Goal: Task Accomplishment & Management: Use online tool/utility

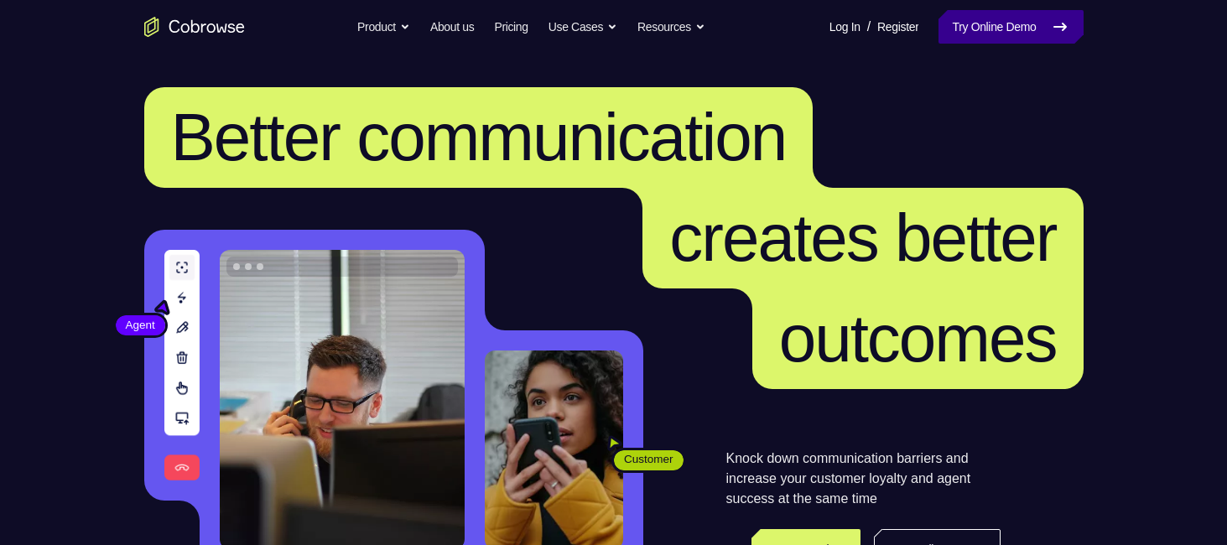
click at [1021, 30] on link "Try Online Demo" at bounding box center [1010, 27] width 144 height 34
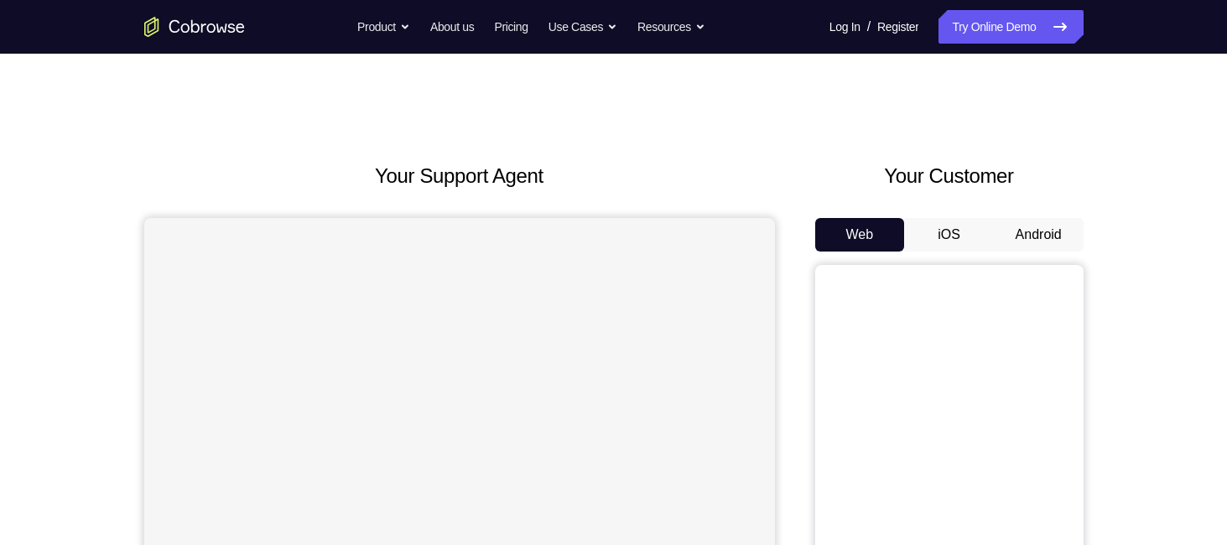
scroll to position [117, 0]
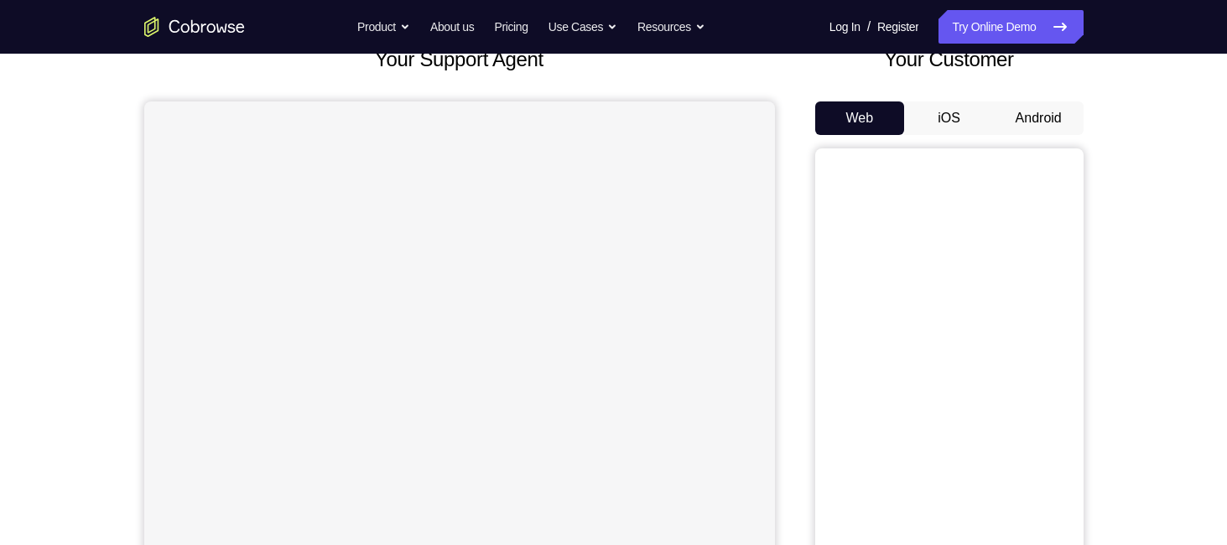
click at [1051, 114] on button "Android" at bounding box center [1039, 118] width 90 height 34
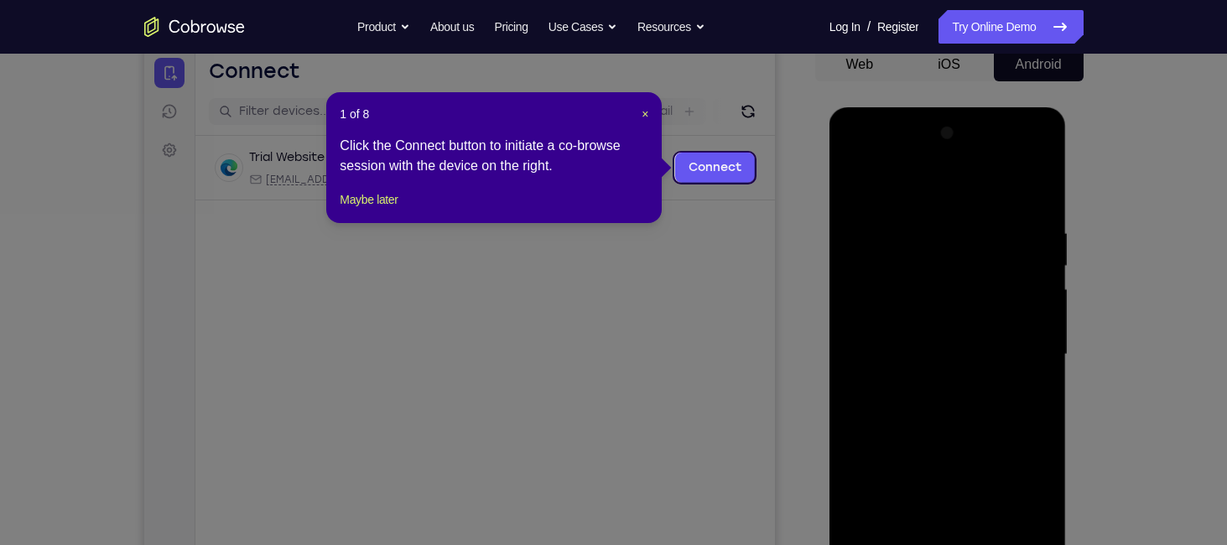
scroll to position [231, 0]
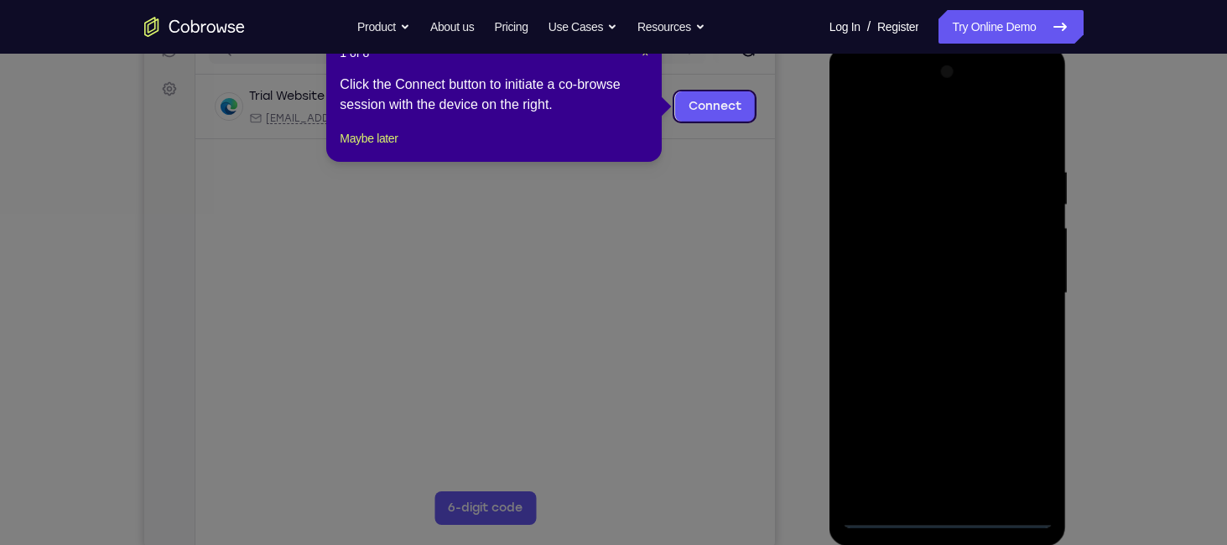
click at [947, 339] on icon at bounding box center [619, 272] width 1239 height 545
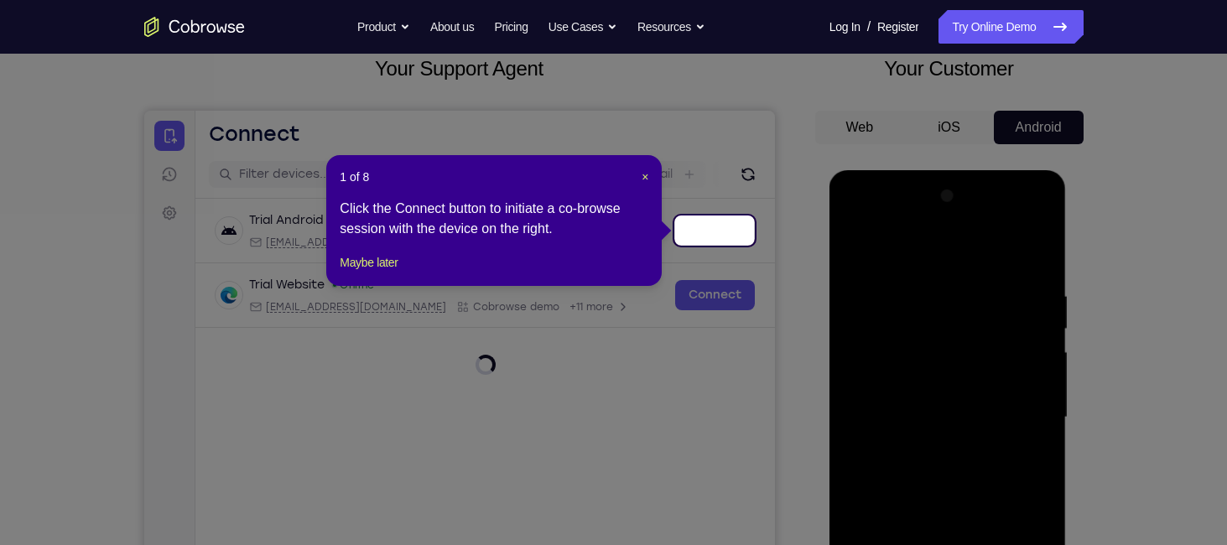
scroll to position [106, 0]
click at [747, 172] on icon at bounding box center [619, 272] width 1239 height 545
click at [721, 230] on link "Connect" at bounding box center [714, 231] width 80 height 30
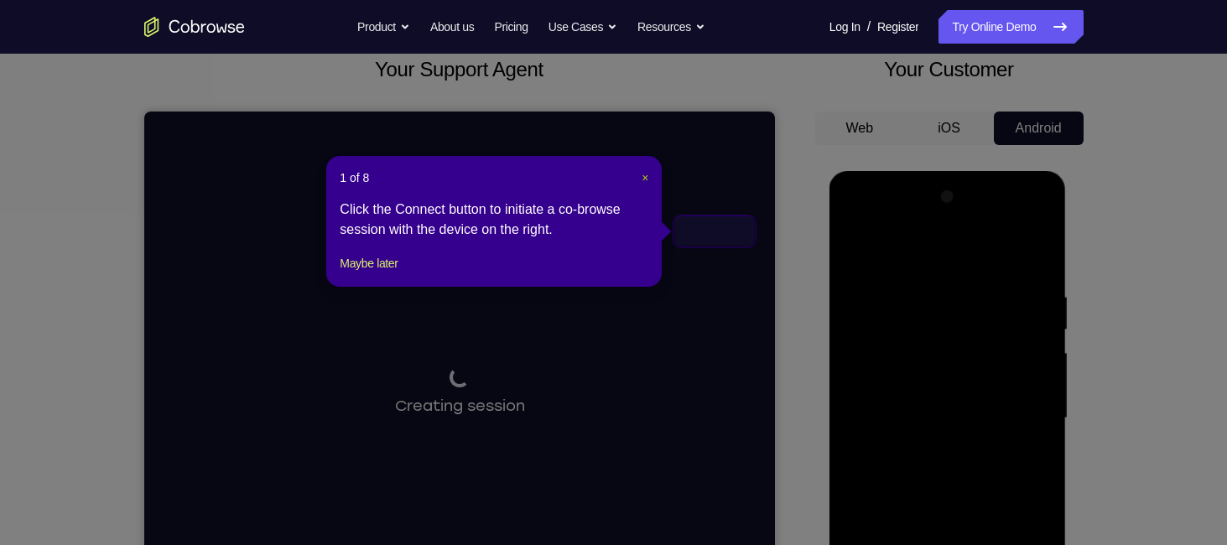
click at [647, 175] on span "×" at bounding box center [644, 177] width 7 height 13
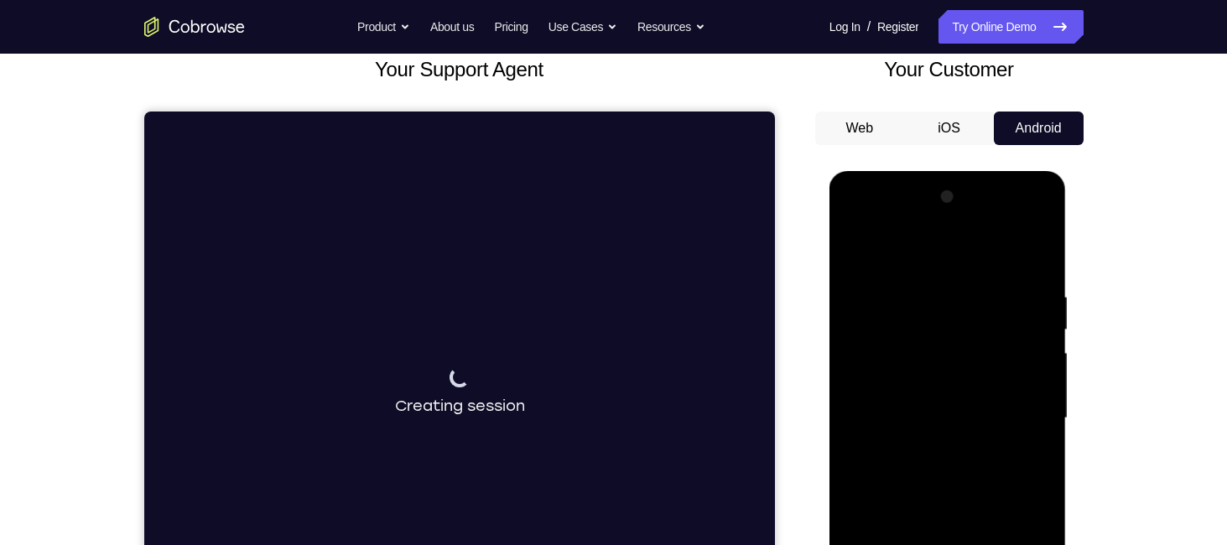
scroll to position [290, 0]
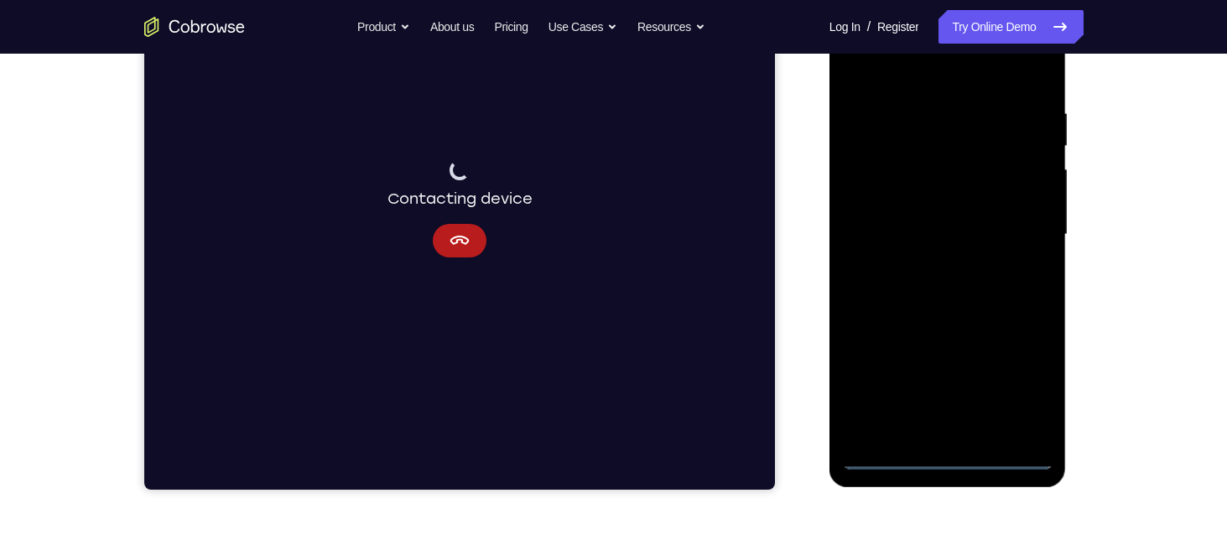
click at [949, 455] on div at bounding box center [947, 235] width 211 height 470
click at [456, 247] on icon "Cancel" at bounding box center [459, 241] width 20 height 20
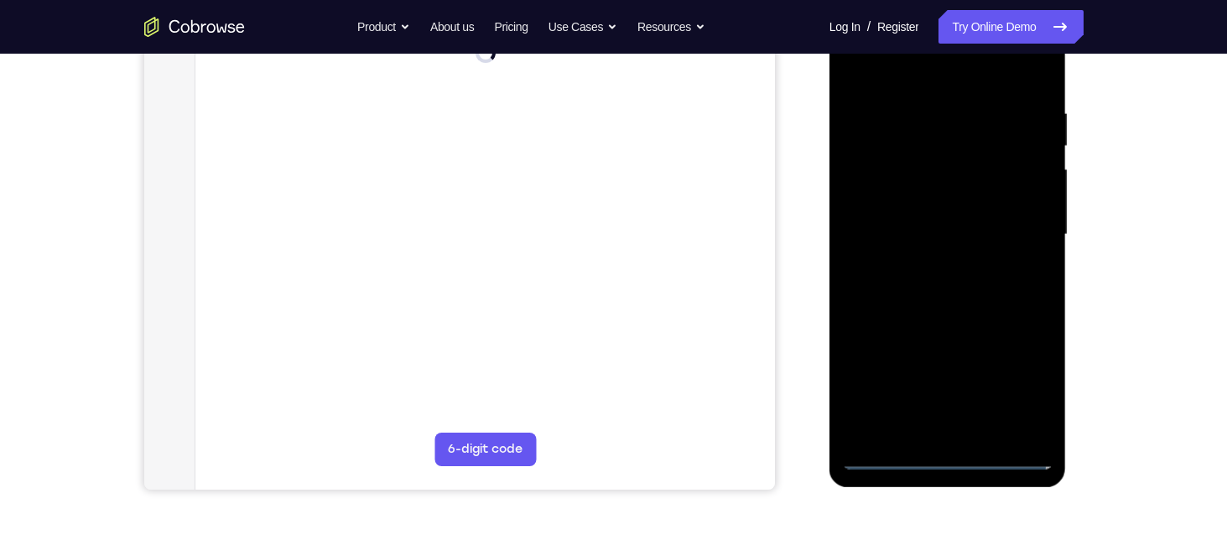
click at [968, 253] on div at bounding box center [947, 235] width 211 height 470
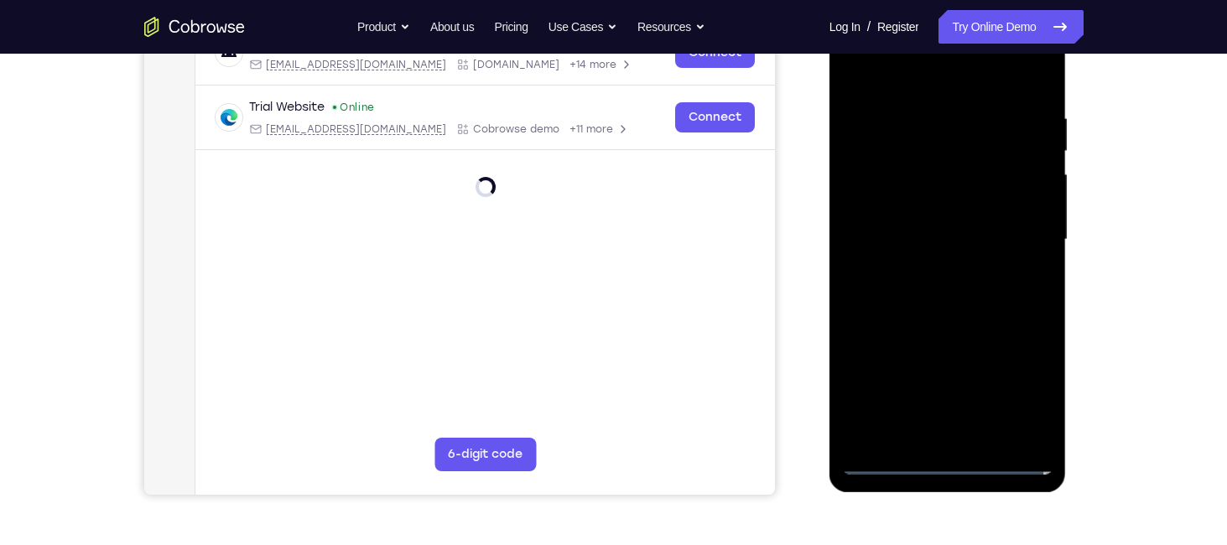
scroll to position [288, 0]
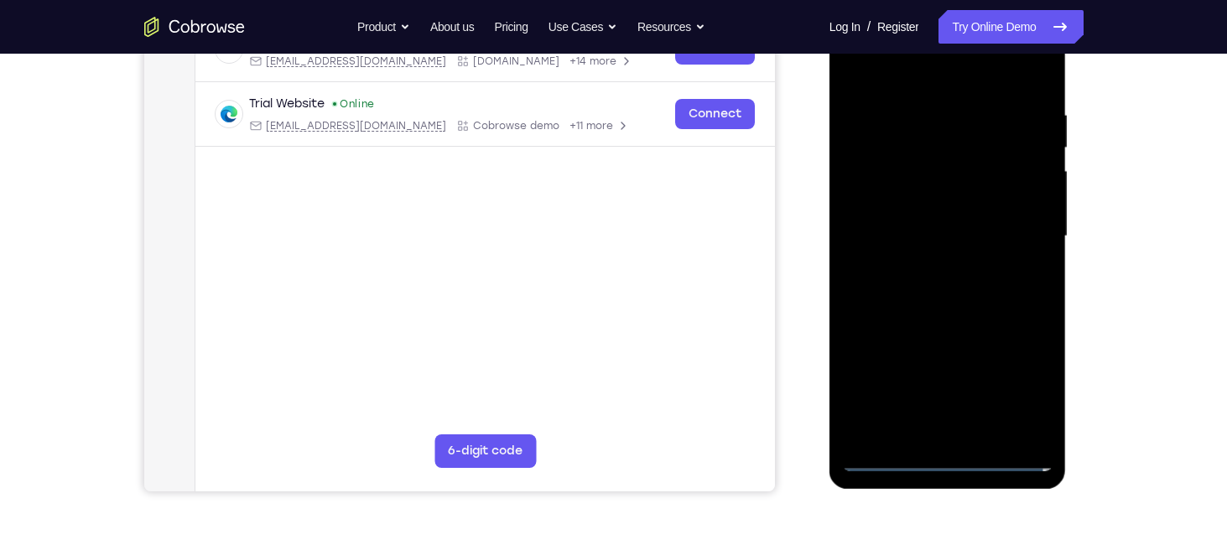
click at [947, 446] on div at bounding box center [947, 237] width 211 height 470
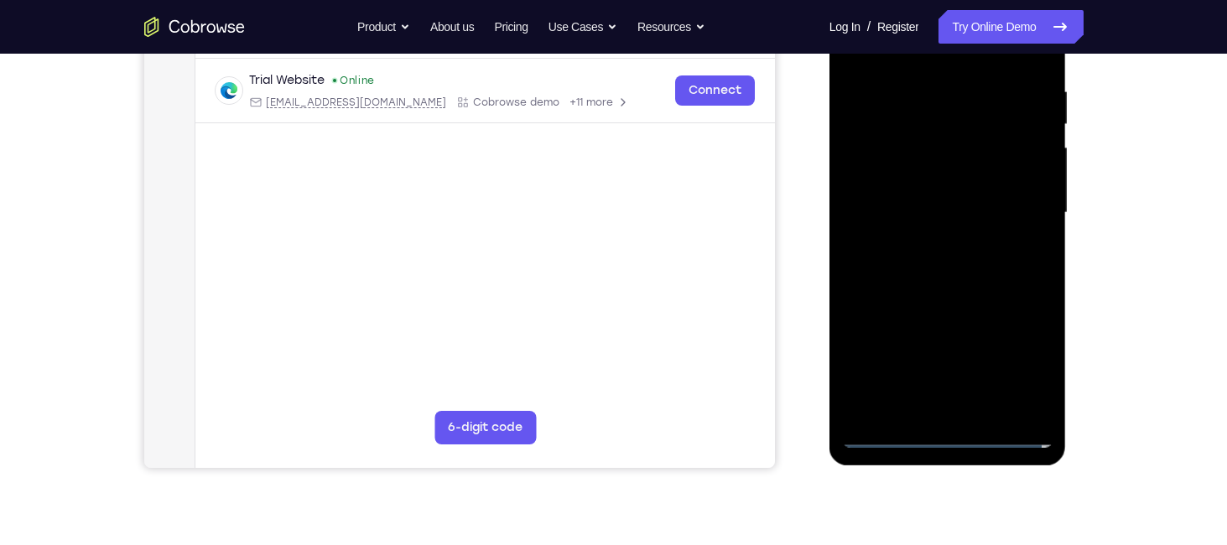
scroll to position [312, 0]
click at [951, 432] on div at bounding box center [947, 213] width 211 height 470
click at [1025, 353] on div at bounding box center [947, 213] width 211 height 470
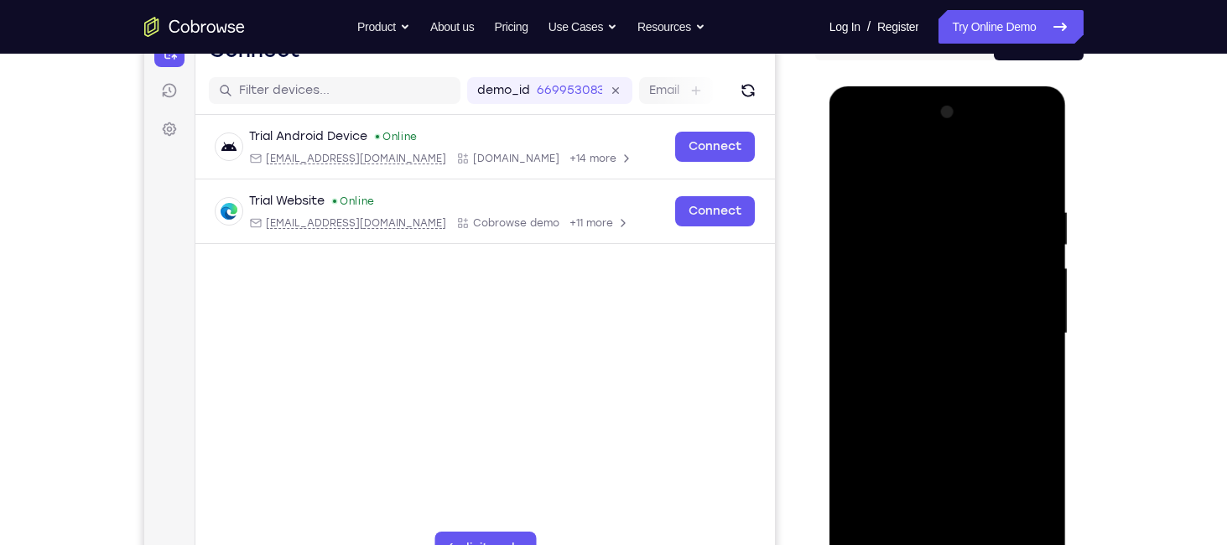
scroll to position [252, 0]
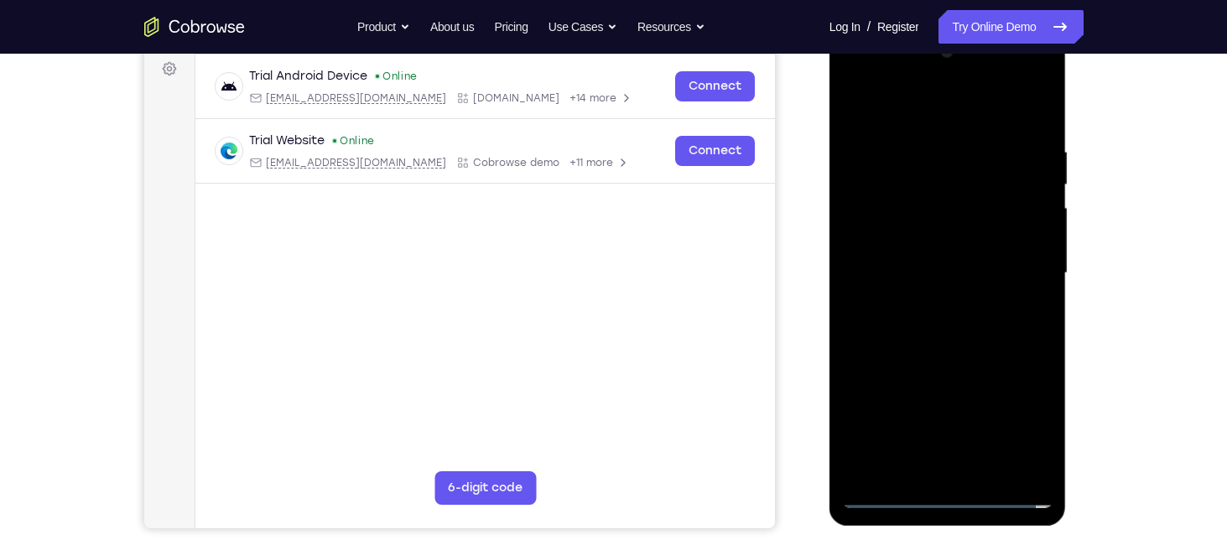
click at [854, 69] on div at bounding box center [947, 274] width 211 height 470
click at [1010, 262] on div at bounding box center [947, 274] width 211 height 470
click at [924, 296] on div at bounding box center [947, 274] width 211 height 470
click at [936, 250] on div at bounding box center [947, 274] width 211 height 470
click at [928, 226] on div at bounding box center [947, 274] width 211 height 470
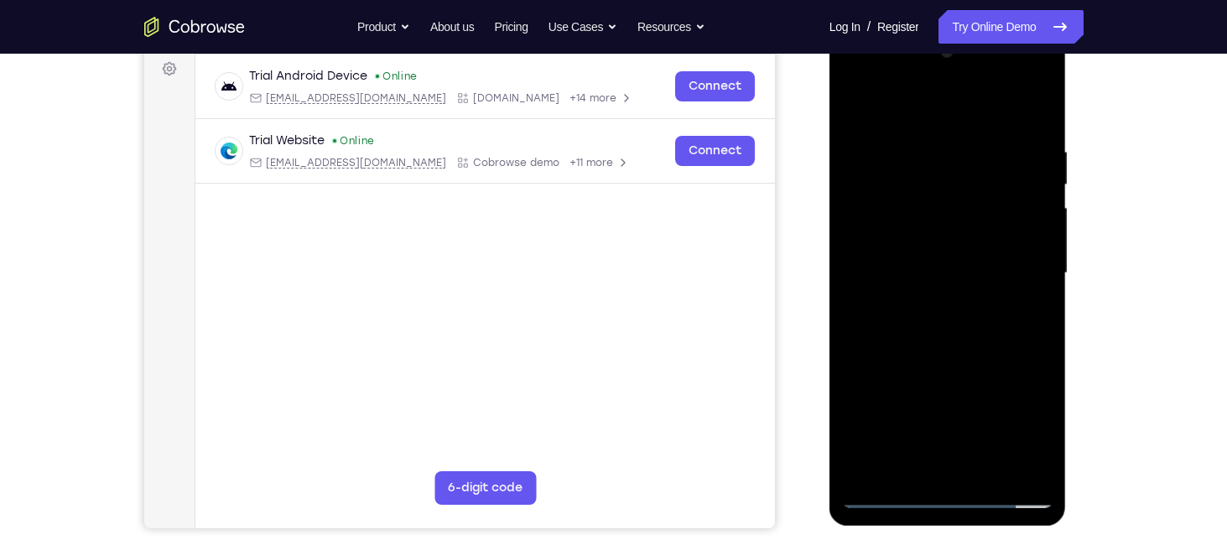
click at [936, 273] on div at bounding box center [947, 274] width 211 height 470
click at [948, 330] on div at bounding box center [947, 274] width 211 height 470
click at [953, 324] on div at bounding box center [947, 274] width 211 height 470
click at [950, 318] on div at bounding box center [947, 274] width 211 height 470
click at [947, 313] on div at bounding box center [947, 274] width 211 height 470
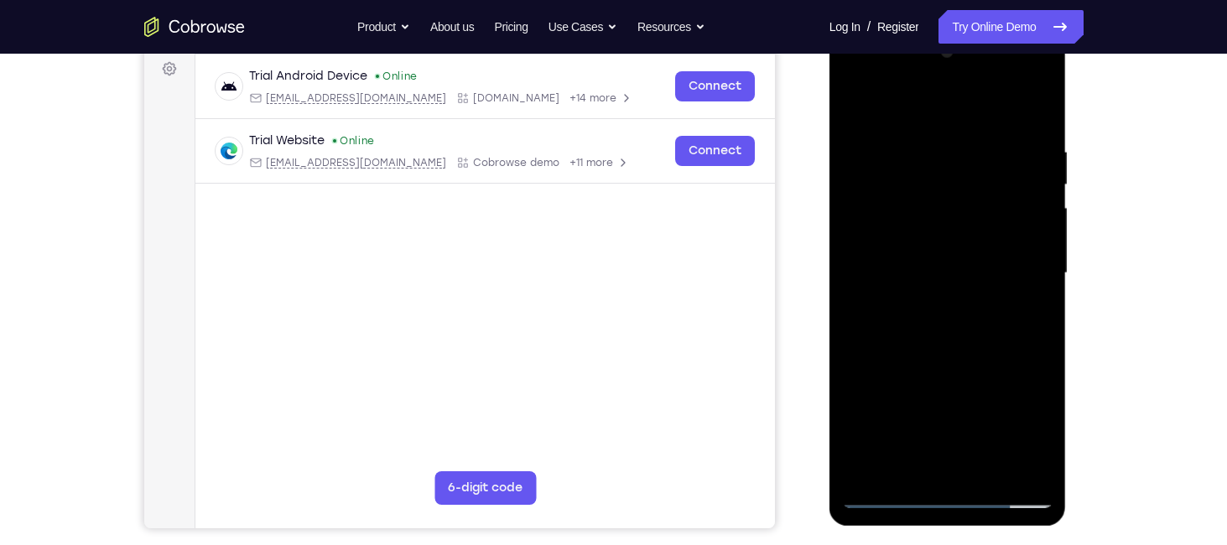
click at [1030, 242] on div at bounding box center [947, 274] width 211 height 470
click at [953, 275] on div at bounding box center [947, 274] width 211 height 470
click at [967, 346] on div at bounding box center [947, 274] width 211 height 470
click at [1044, 269] on div at bounding box center [947, 274] width 211 height 470
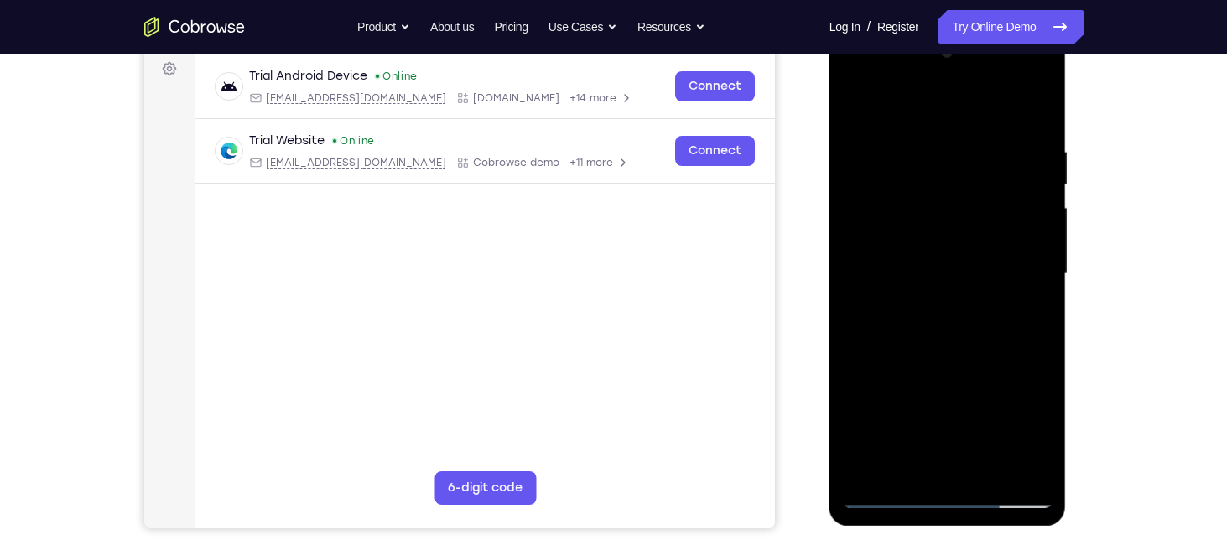
click at [1044, 269] on div at bounding box center [947, 274] width 211 height 470
click at [1043, 290] on div at bounding box center [947, 274] width 211 height 470
click at [982, 471] on div at bounding box center [947, 274] width 211 height 470
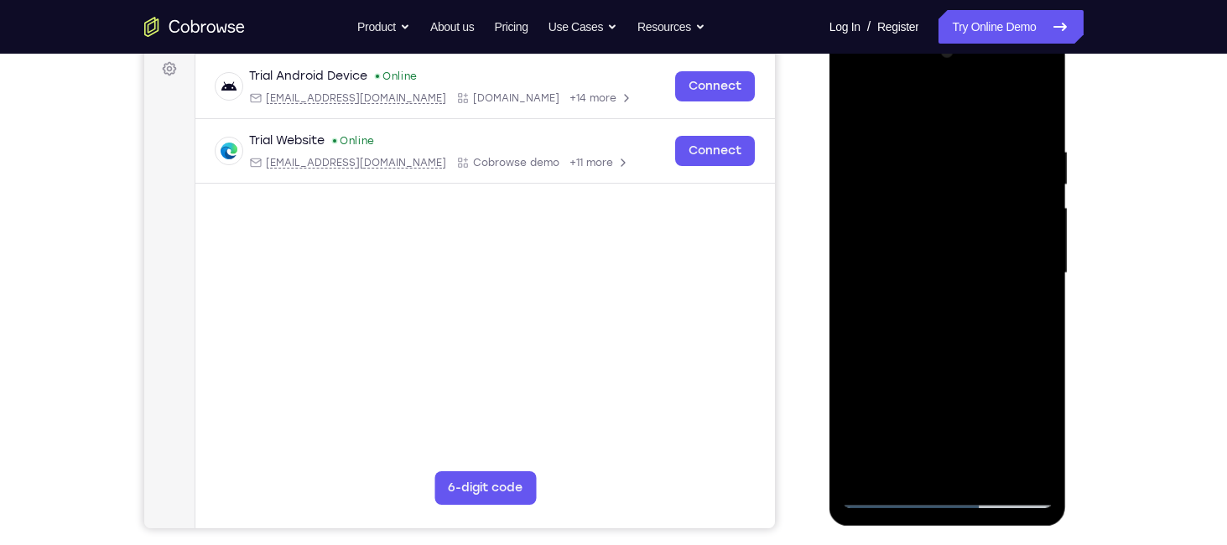
click at [989, 461] on div at bounding box center [947, 274] width 211 height 470
click at [950, 358] on div at bounding box center [947, 274] width 211 height 470
click at [1040, 179] on div at bounding box center [947, 274] width 211 height 470
click at [885, 494] on div at bounding box center [947, 274] width 211 height 470
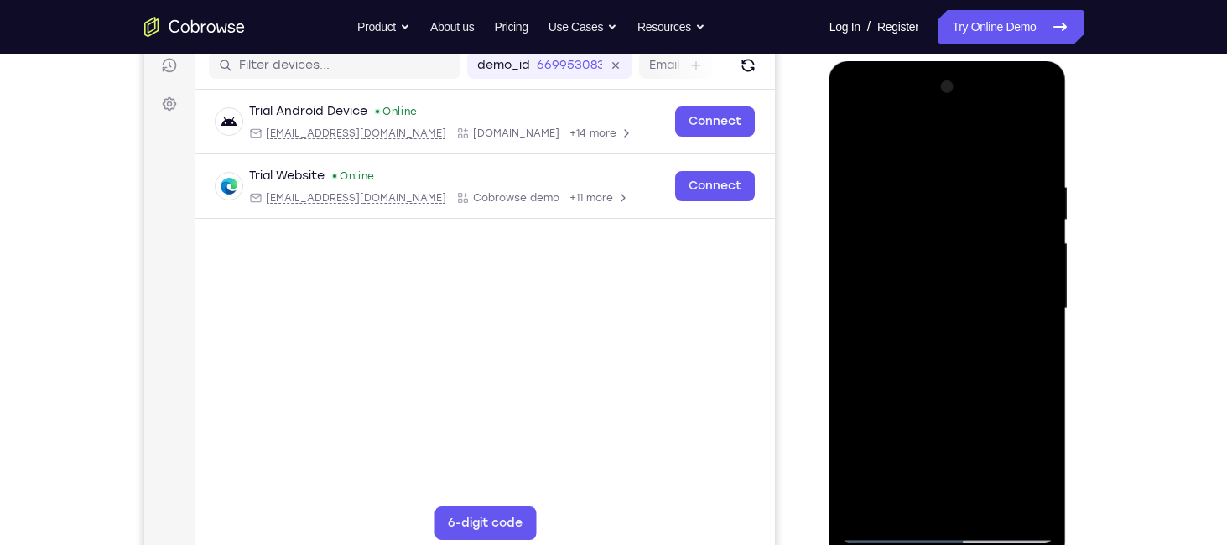
scroll to position [215, 0]
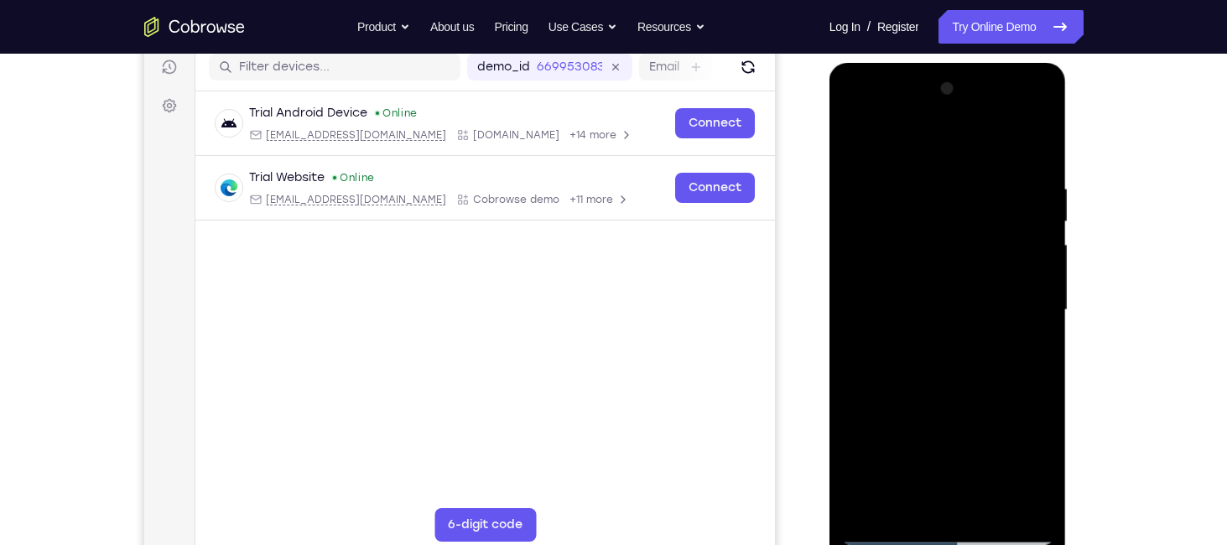
click at [1037, 402] on div at bounding box center [947, 310] width 211 height 470
click at [1039, 335] on div at bounding box center [947, 310] width 211 height 470
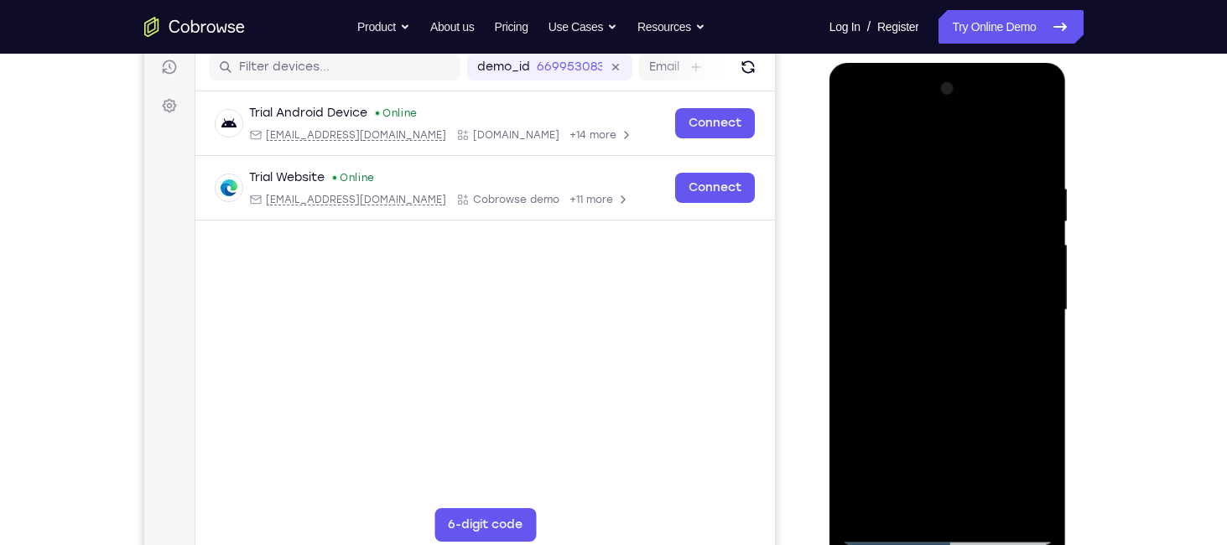
click at [1039, 335] on div at bounding box center [947, 310] width 211 height 470
click at [1041, 279] on div at bounding box center [947, 310] width 211 height 470
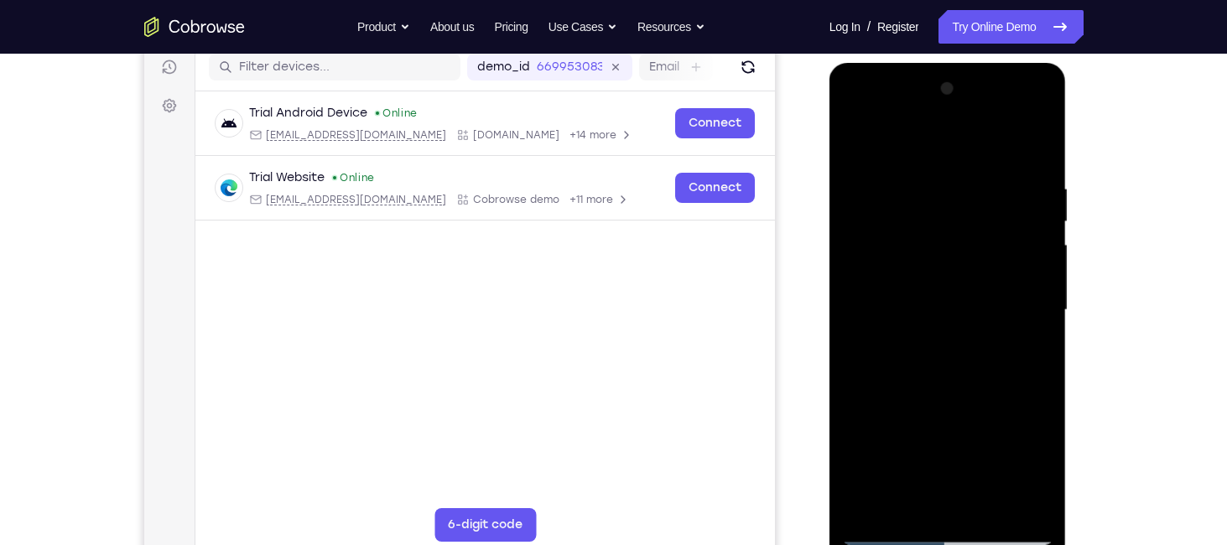
click at [1041, 279] on div at bounding box center [947, 310] width 211 height 470
click at [1046, 214] on div at bounding box center [947, 310] width 211 height 470
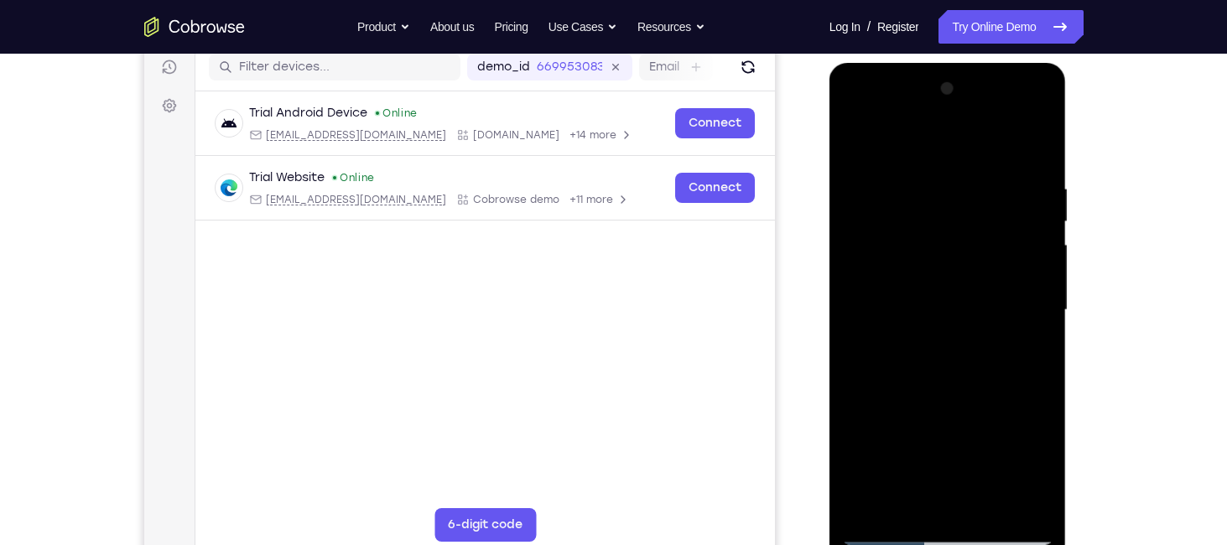
click at [1042, 336] on div at bounding box center [947, 310] width 211 height 470
click at [1041, 130] on div at bounding box center [947, 310] width 211 height 470
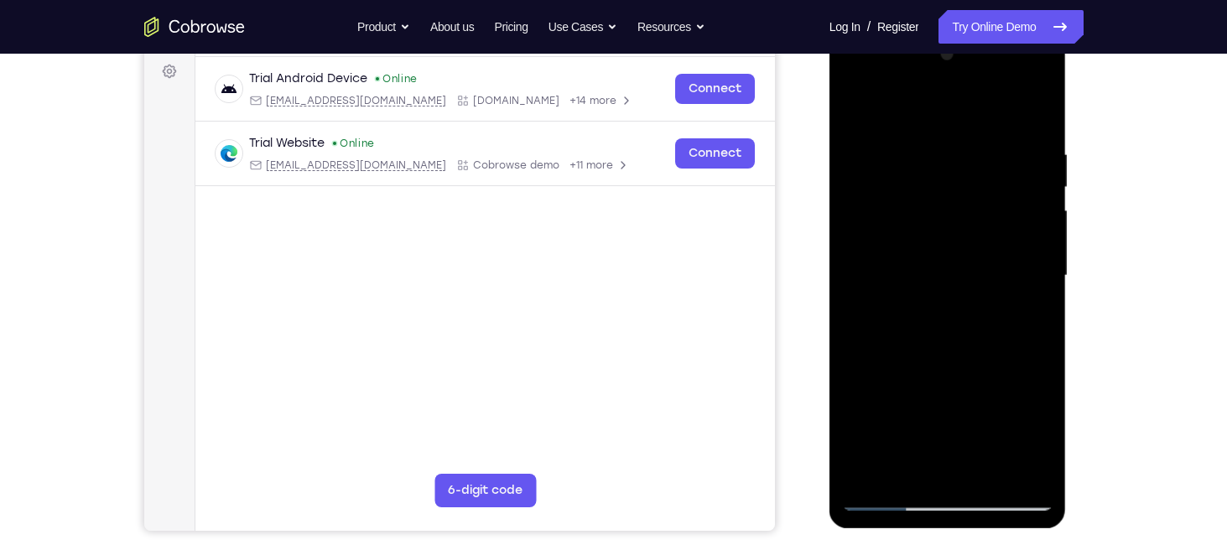
scroll to position [252, 0]
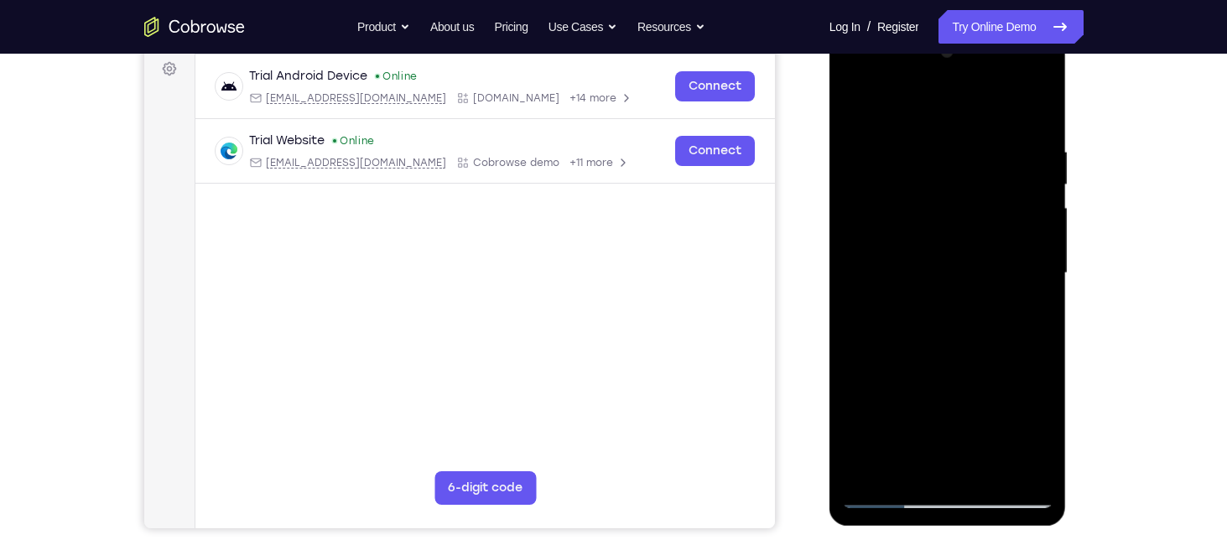
click at [1037, 95] on div at bounding box center [947, 274] width 211 height 470
click at [1039, 97] on div at bounding box center [947, 274] width 211 height 470
click at [1039, 95] on div at bounding box center [947, 274] width 211 height 470
drag, startPoint x: 1008, startPoint y: 253, endPoint x: 1006, endPoint y: 345, distance: 91.4
click at [1006, 345] on div at bounding box center [947, 274] width 211 height 470
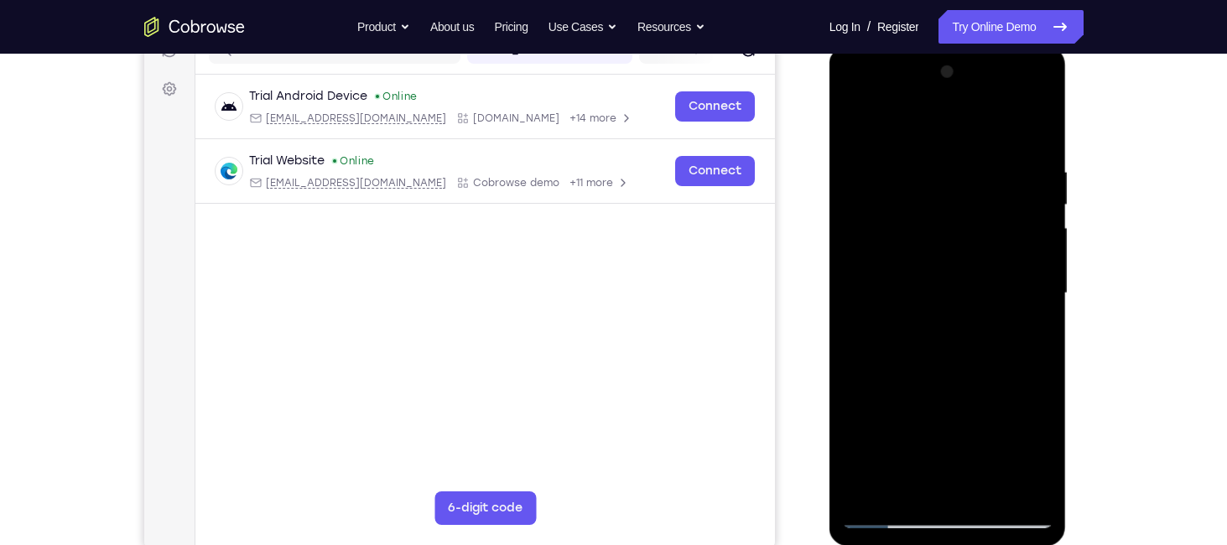
scroll to position [236, 0]
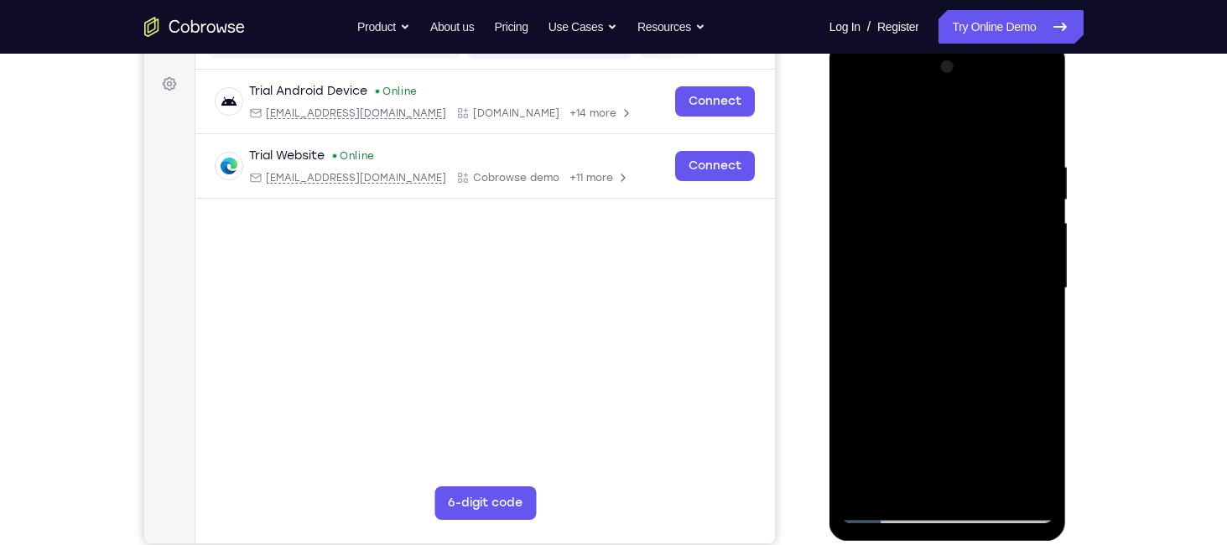
click at [927, 328] on div at bounding box center [947, 289] width 211 height 470
drag, startPoint x: 927, startPoint y: 328, endPoint x: 937, endPoint y: 168, distance: 160.5
click at [937, 168] on div at bounding box center [947, 289] width 211 height 470
drag, startPoint x: 972, startPoint y: 354, endPoint x: 973, endPoint y: 285, distance: 68.8
click at [973, 285] on div at bounding box center [947, 289] width 211 height 470
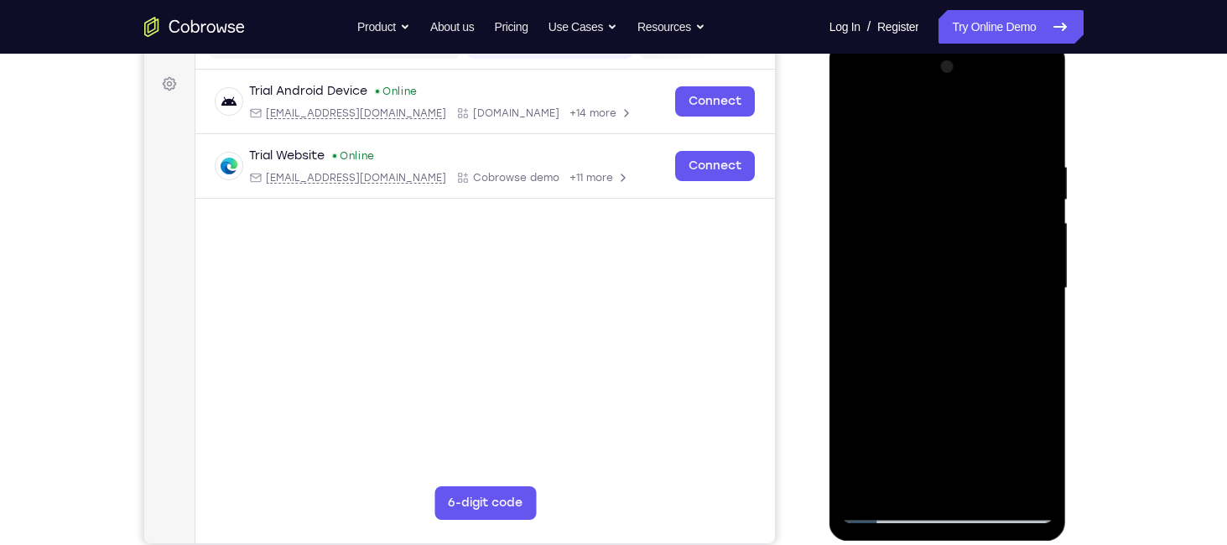
drag, startPoint x: 939, startPoint y: 356, endPoint x: 951, endPoint y: 210, distance: 145.5
click at [951, 210] on div at bounding box center [947, 289] width 211 height 470
click at [1041, 440] on div at bounding box center [947, 289] width 211 height 470
click at [1041, 184] on div at bounding box center [947, 289] width 211 height 470
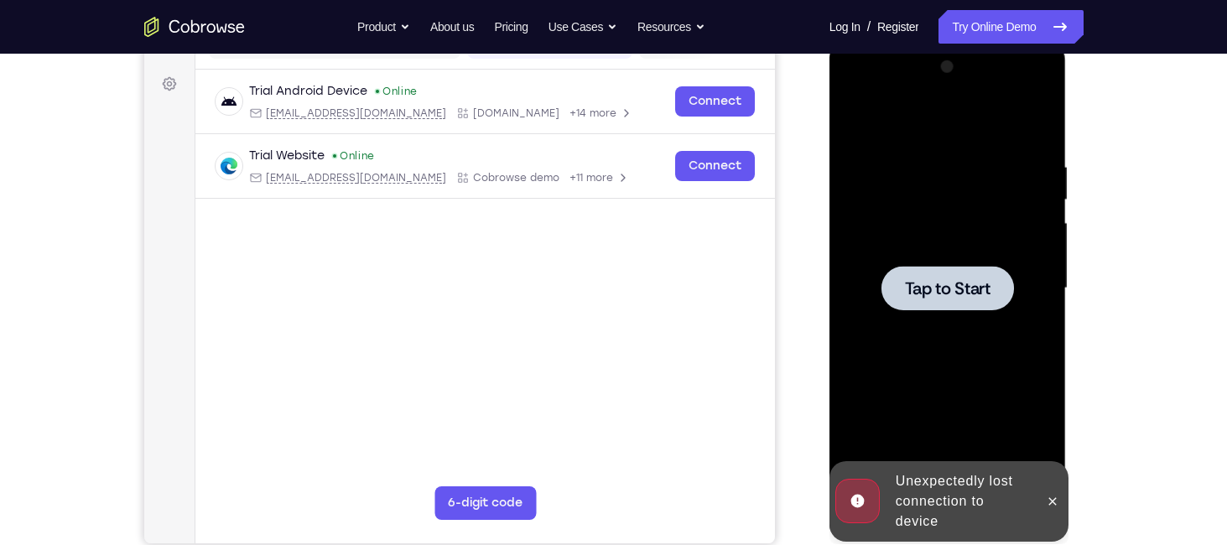
click at [1041, 184] on div at bounding box center [947, 289] width 211 height 470
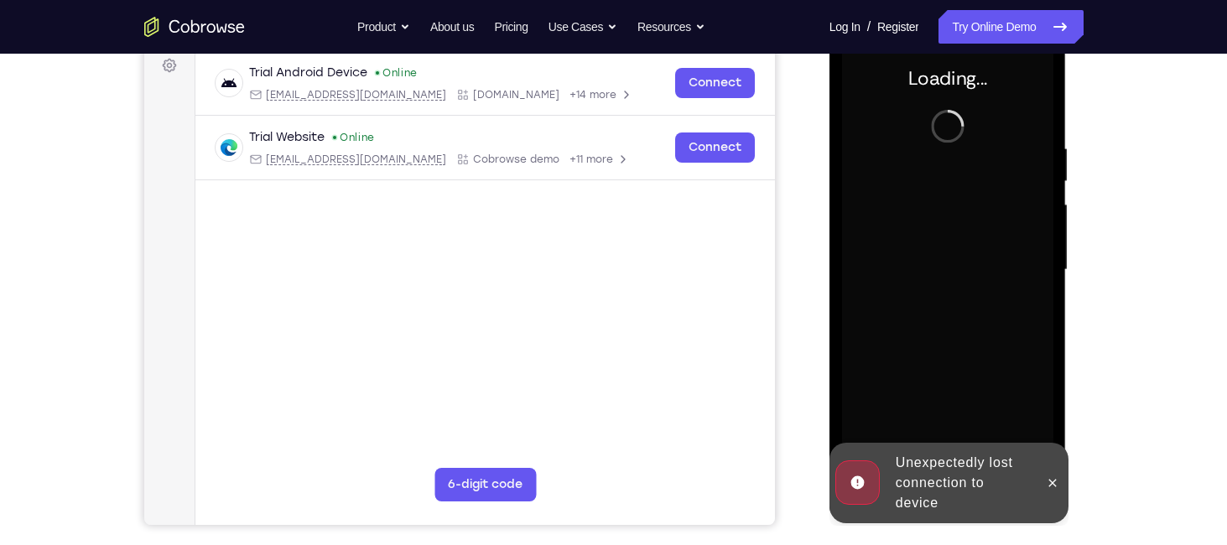
scroll to position [253, 0]
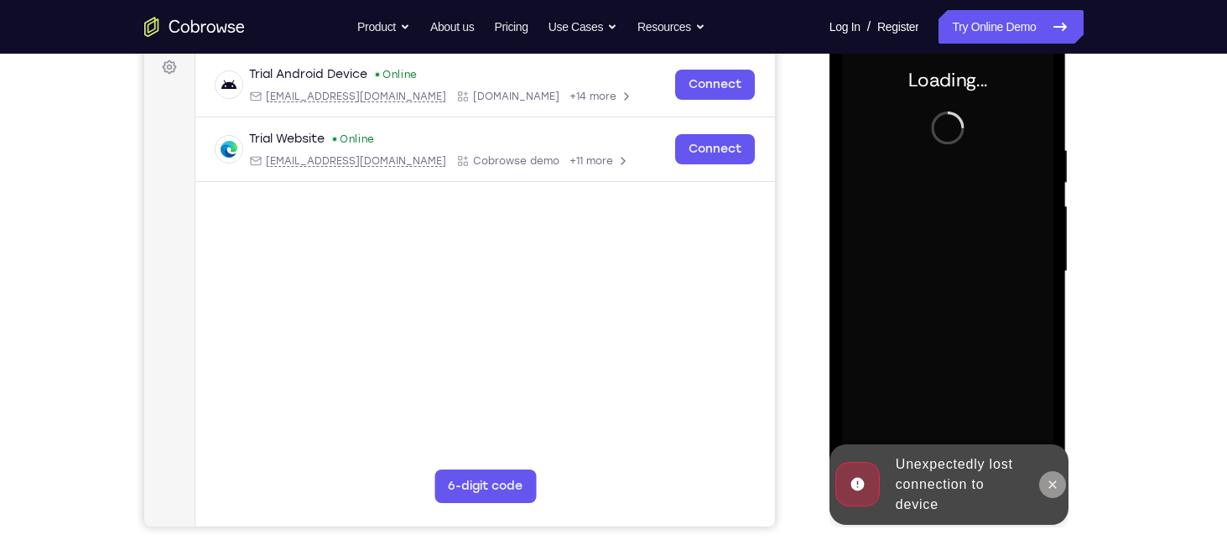
click at [1053, 479] on icon at bounding box center [1052, 484] width 13 height 13
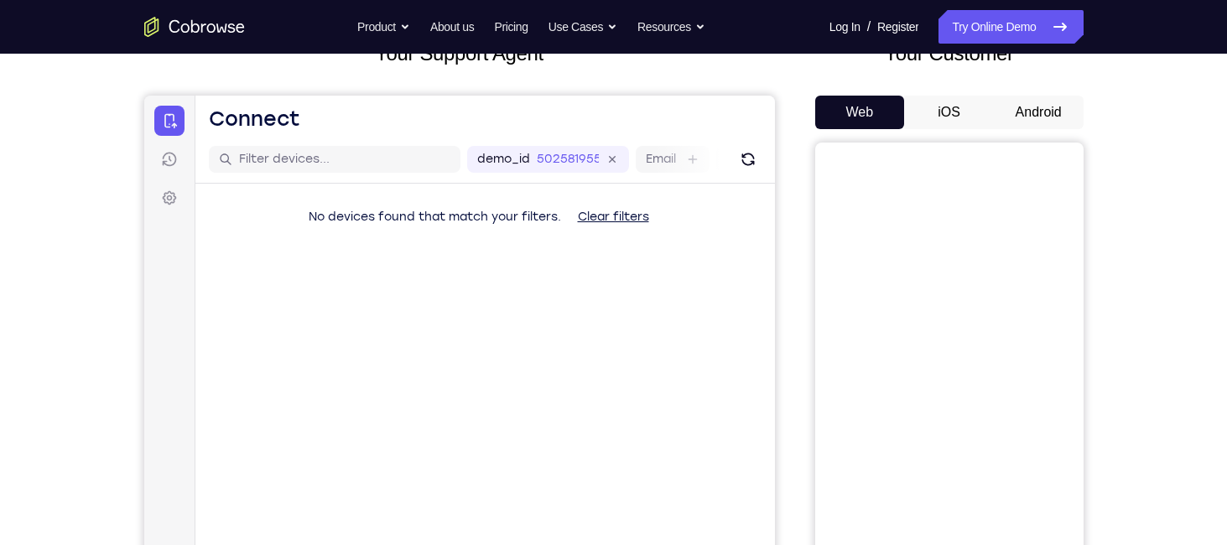
click at [1033, 102] on button "Android" at bounding box center [1039, 113] width 90 height 34
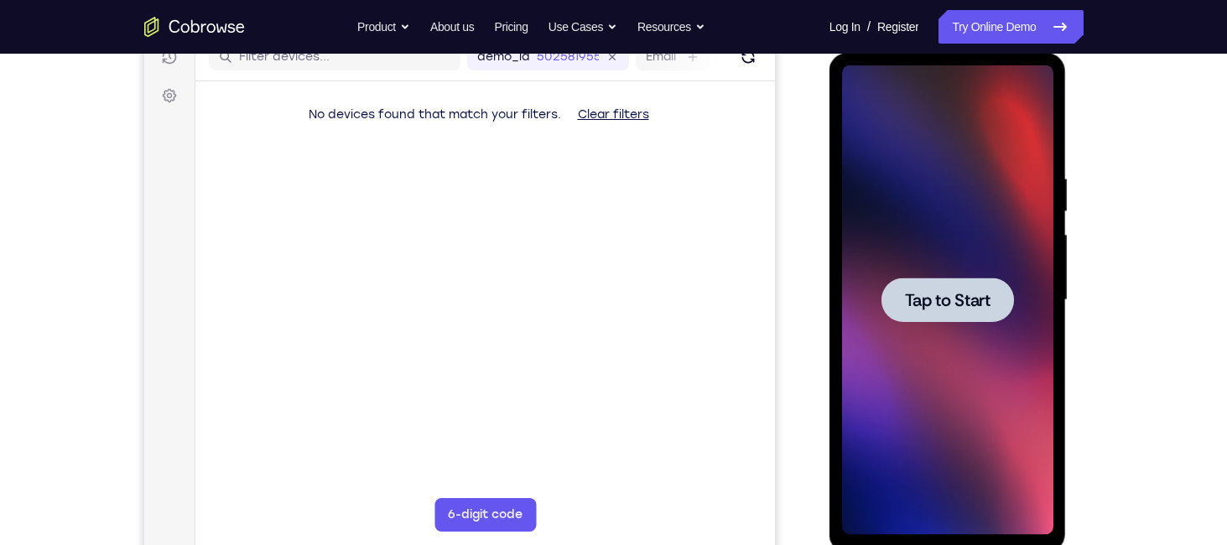
click at [944, 306] on span "Tap to Start" at bounding box center [948, 300] width 86 height 17
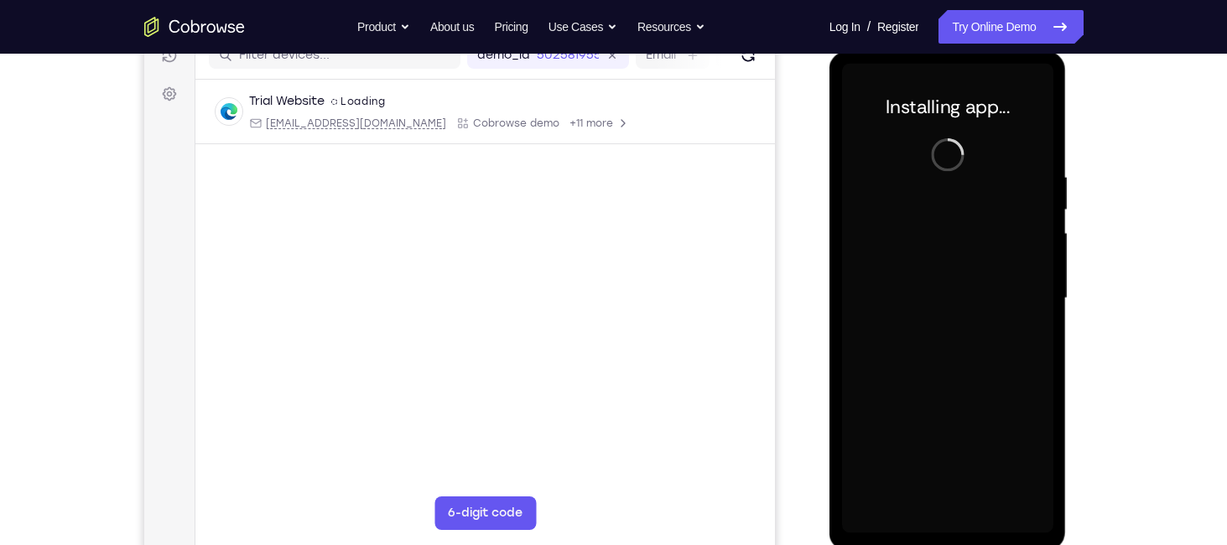
scroll to position [227, 0]
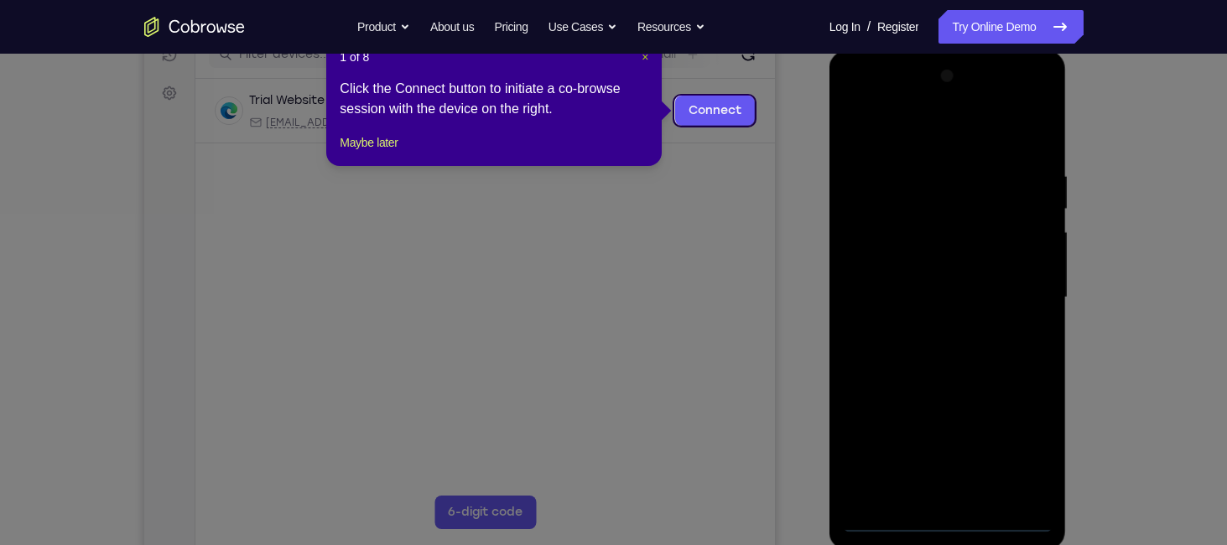
click at [643, 59] on span "×" at bounding box center [644, 56] width 7 height 13
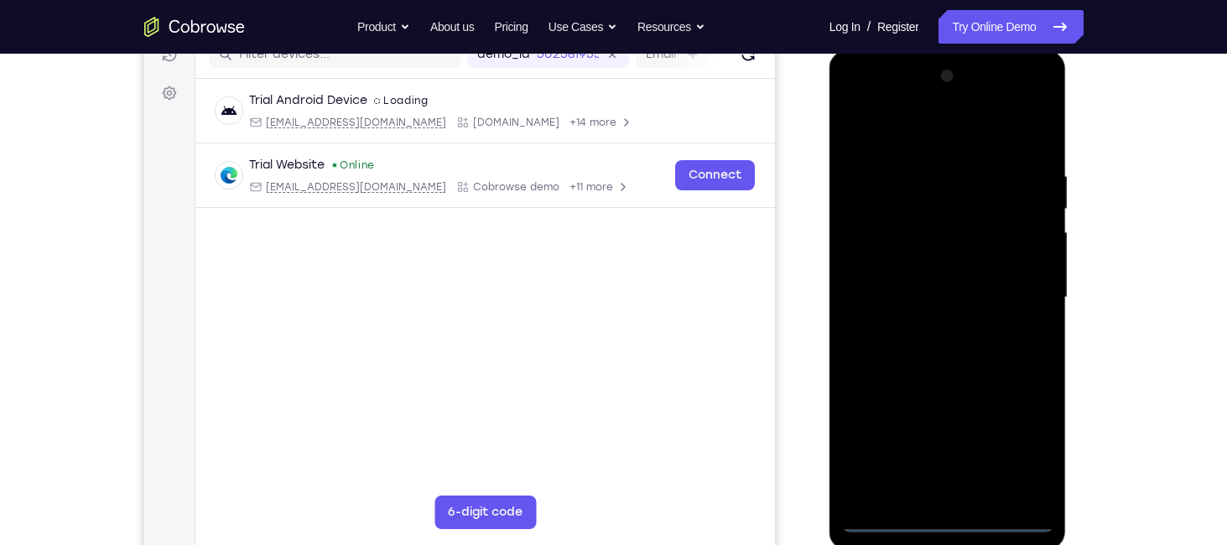
click at [944, 517] on div at bounding box center [947, 298] width 211 height 470
click at [1025, 442] on div at bounding box center [947, 298] width 211 height 470
click at [853, 101] on div at bounding box center [947, 298] width 211 height 470
click at [1026, 293] on div at bounding box center [947, 298] width 211 height 470
click at [918, 324] on div at bounding box center [947, 298] width 211 height 470
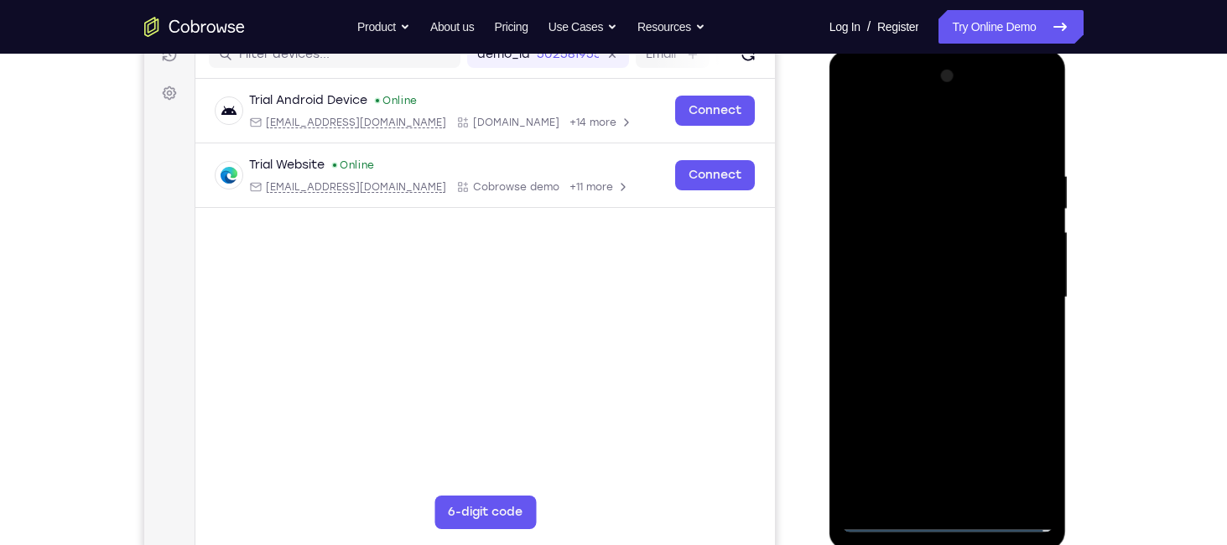
click at [941, 251] on div at bounding box center [947, 298] width 211 height 470
click at [941, 257] on div at bounding box center [947, 298] width 211 height 470
click at [867, 431] on div at bounding box center [947, 298] width 211 height 470
click at [968, 428] on div at bounding box center [947, 298] width 211 height 470
click at [1015, 462] on div at bounding box center [947, 298] width 211 height 470
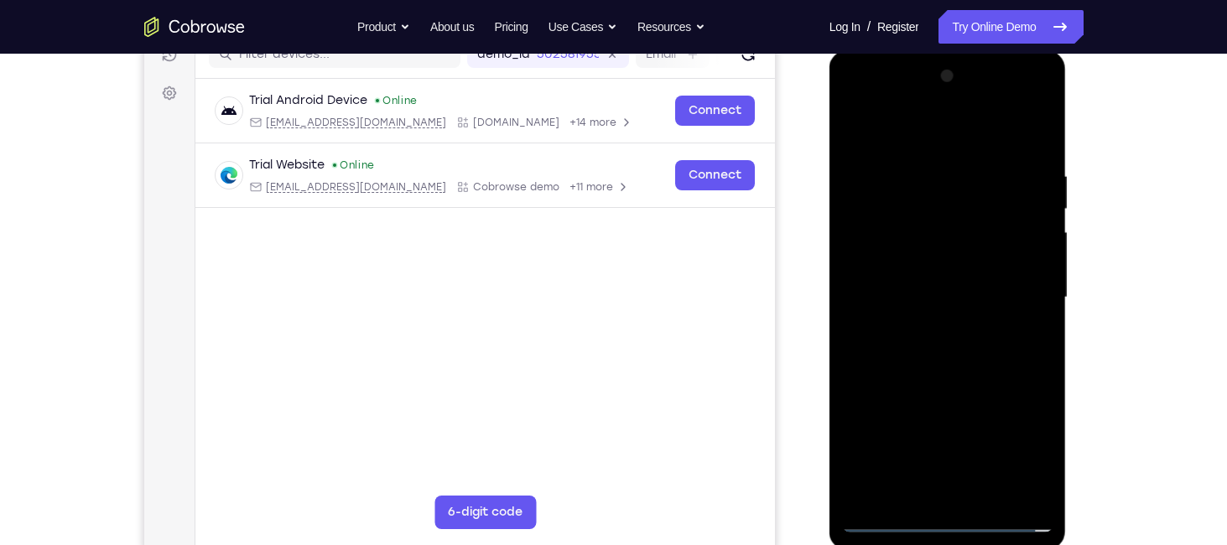
click at [907, 418] on div at bounding box center [947, 298] width 211 height 470
click at [897, 263] on div at bounding box center [947, 298] width 211 height 470
click at [905, 425] on div at bounding box center [947, 298] width 211 height 470
click at [941, 259] on div at bounding box center [947, 298] width 211 height 470
click at [943, 426] on div at bounding box center [947, 298] width 211 height 470
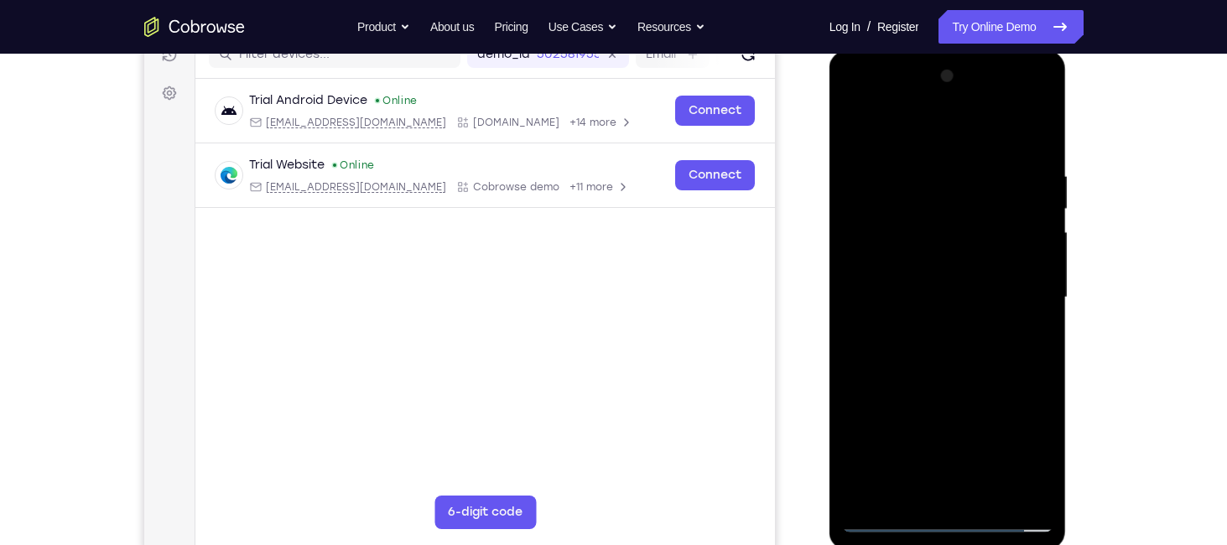
click at [1017, 390] on div at bounding box center [947, 298] width 211 height 470
click at [1011, 464] on div at bounding box center [947, 298] width 211 height 470
click at [864, 424] on div at bounding box center [947, 298] width 211 height 470
click at [948, 283] on div at bounding box center [947, 298] width 211 height 470
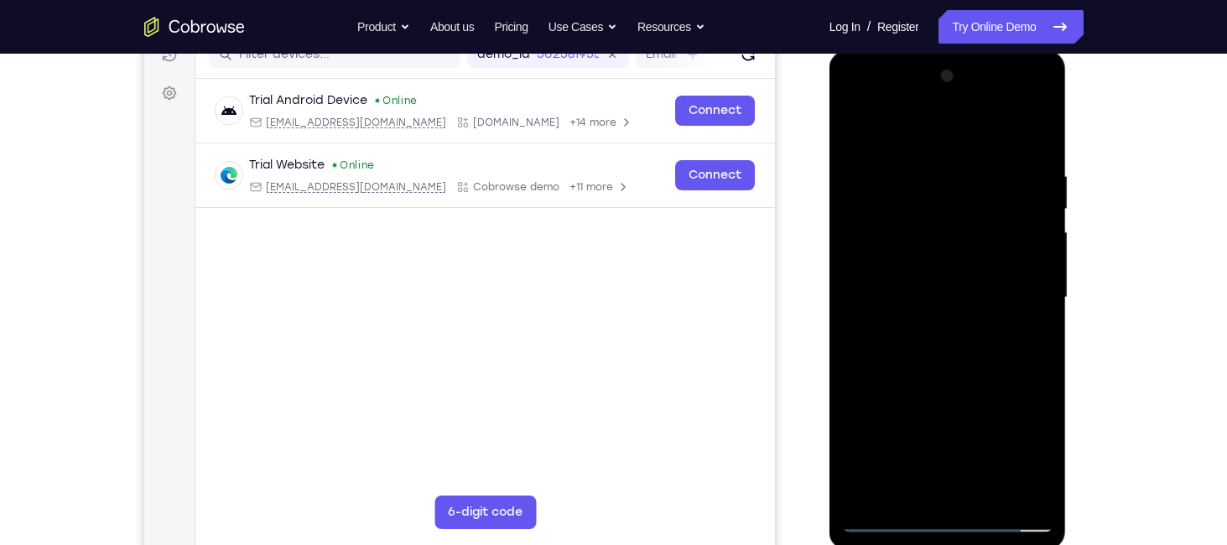
click at [861, 427] on div at bounding box center [947, 298] width 211 height 470
click at [927, 423] on div at bounding box center [947, 298] width 211 height 470
click at [927, 454] on div at bounding box center [947, 298] width 211 height 470
click at [1012, 455] on div at bounding box center [947, 298] width 211 height 470
click at [1041, 493] on div at bounding box center [947, 298] width 211 height 470
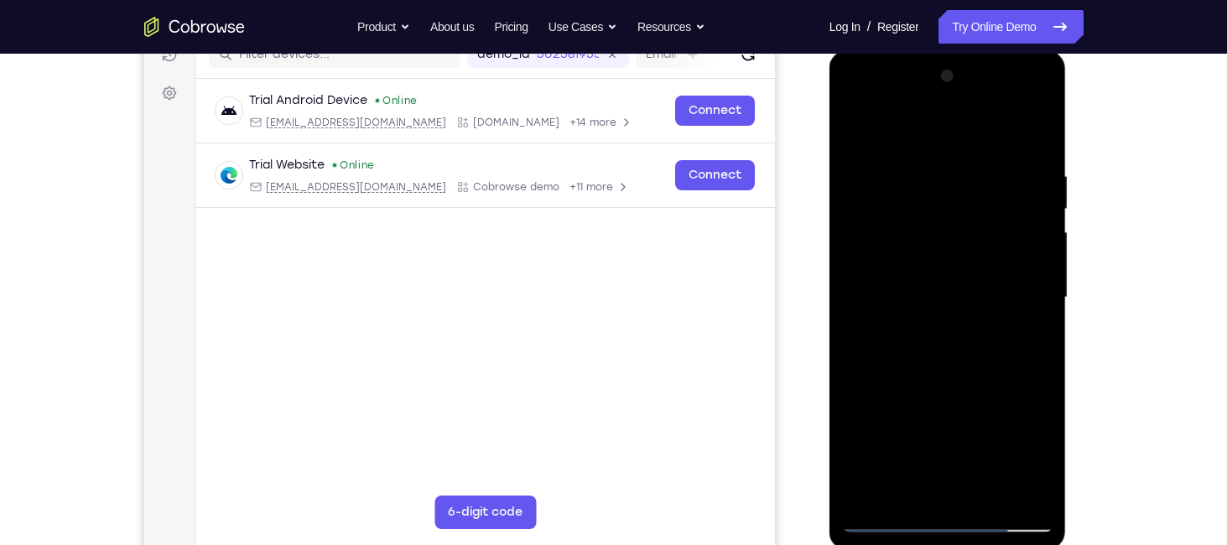
click at [951, 252] on div at bounding box center [947, 298] width 211 height 470
click at [917, 324] on div at bounding box center [947, 298] width 211 height 470
click at [918, 169] on div at bounding box center [947, 298] width 211 height 470
click at [1034, 132] on div at bounding box center [947, 298] width 211 height 470
click at [1038, 122] on div at bounding box center [947, 298] width 211 height 470
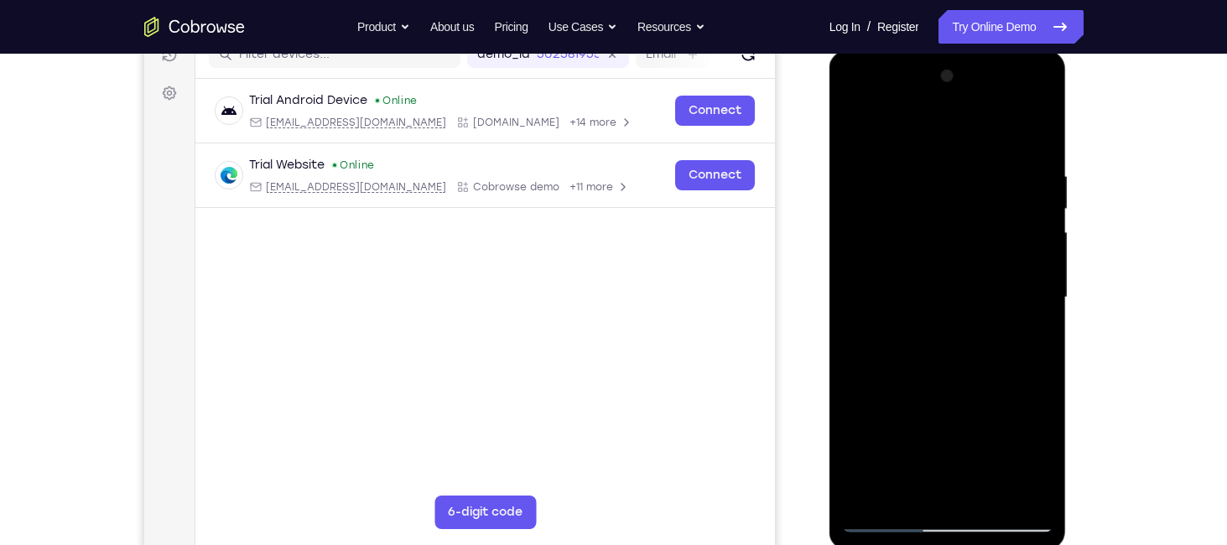
click at [859, 126] on div at bounding box center [947, 298] width 211 height 470
click at [1041, 304] on div at bounding box center [947, 298] width 211 height 470
click at [1043, 277] on div at bounding box center [947, 298] width 211 height 470
click at [863, 495] on div at bounding box center [947, 298] width 211 height 470
click at [927, 167] on div at bounding box center [947, 298] width 211 height 470
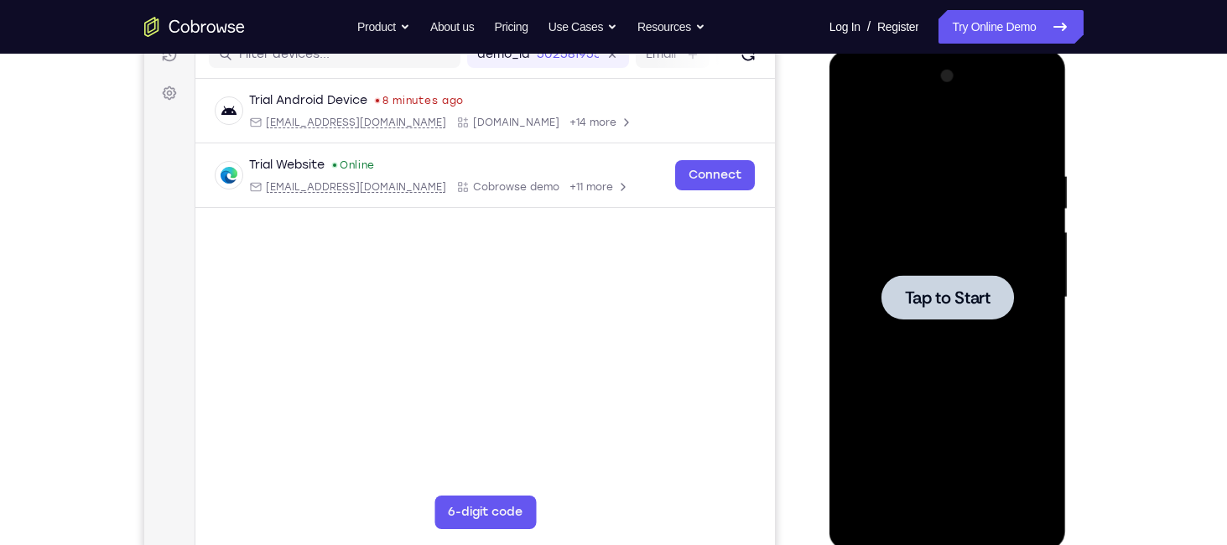
click at [960, 298] on span "Tap to Start" at bounding box center [948, 297] width 86 height 17
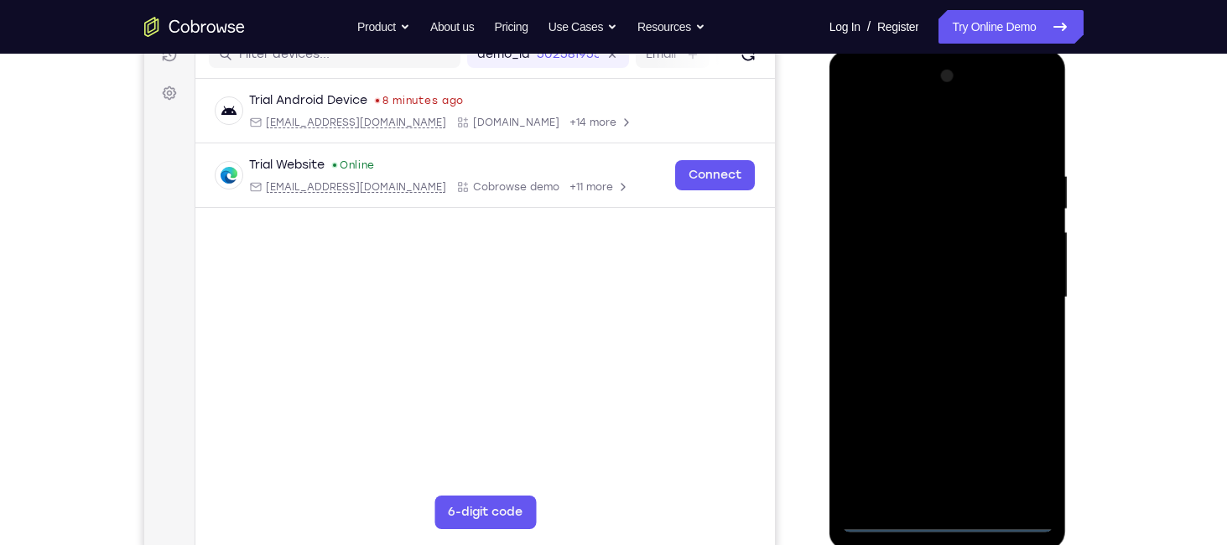
click at [950, 517] on div at bounding box center [947, 298] width 211 height 470
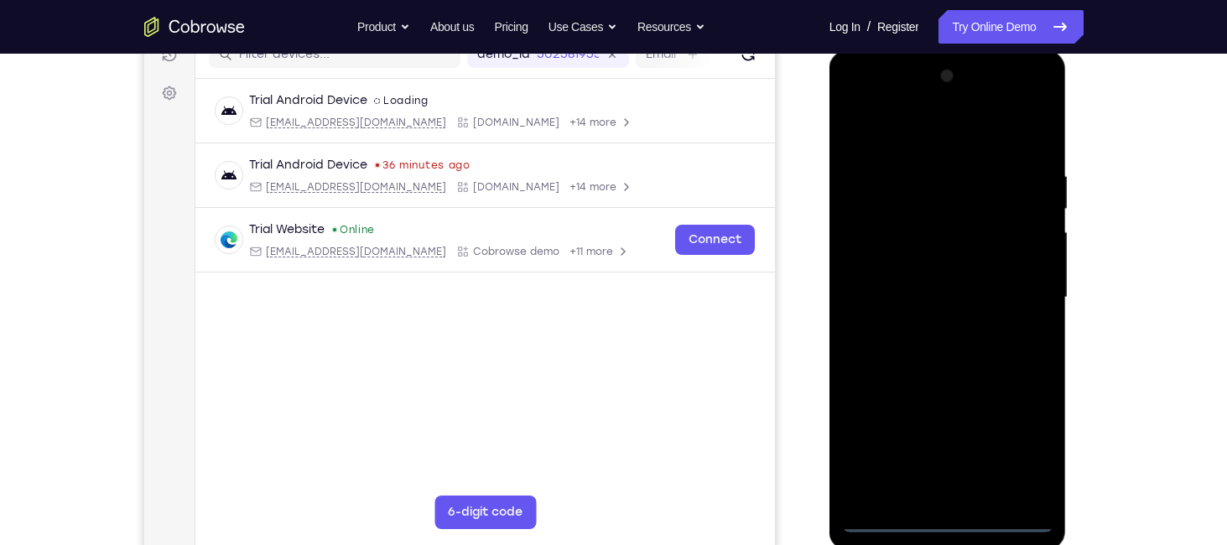
click at [1018, 458] on div at bounding box center [947, 298] width 211 height 470
click at [1018, 449] on div at bounding box center [947, 298] width 211 height 470
click at [858, 99] on div at bounding box center [947, 298] width 211 height 470
click at [1020, 301] on div at bounding box center [947, 298] width 211 height 470
click at [924, 329] on div at bounding box center [947, 298] width 211 height 470
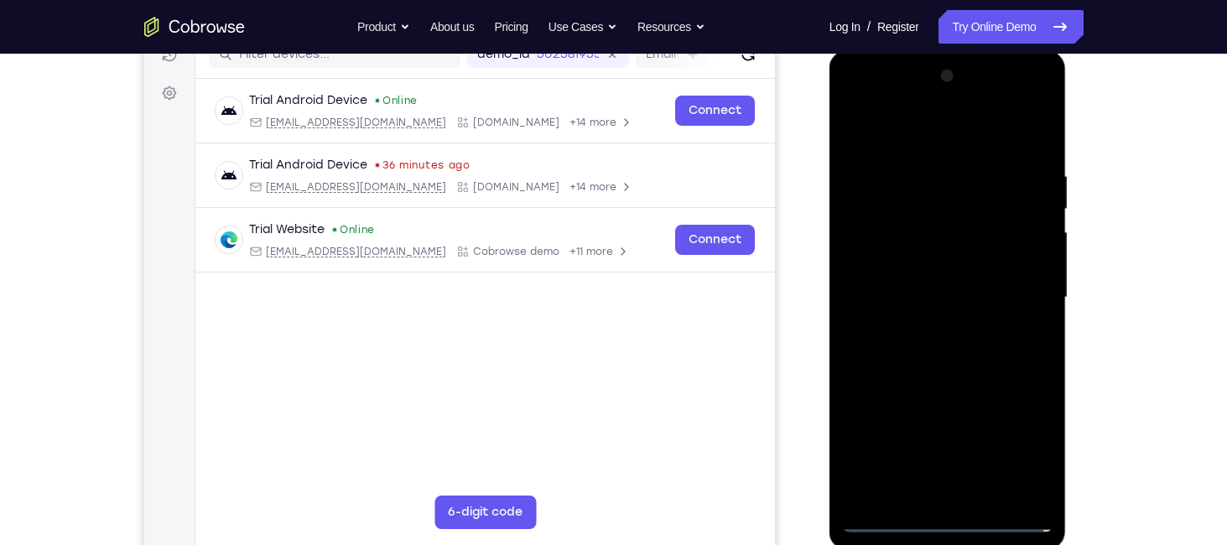
click at [943, 273] on div at bounding box center [947, 298] width 211 height 470
click at [944, 263] on div at bounding box center [947, 298] width 211 height 470
click at [932, 302] on div at bounding box center [947, 298] width 211 height 470
click at [962, 352] on div at bounding box center [947, 298] width 211 height 470
click at [953, 345] on div at bounding box center [947, 298] width 211 height 470
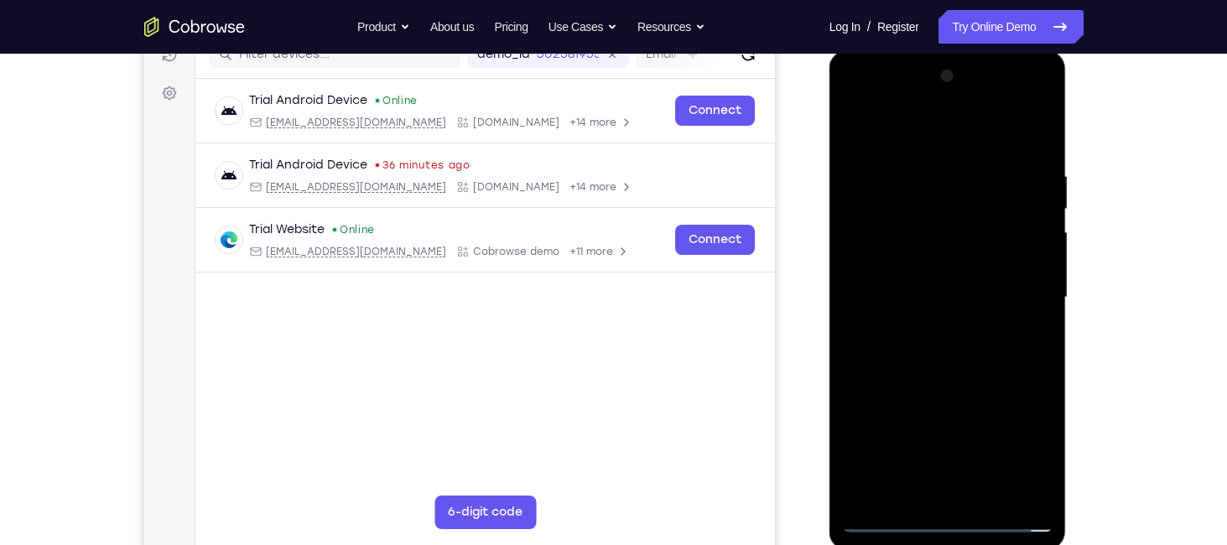
click at [938, 347] on div at bounding box center [947, 298] width 211 height 470
click at [949, 344] on div at bounding box center [947, 298] width 211 height 470
click at [984, 486] on div at bounding box center [947, 298] width 211 height 470
click at [940, 387] on div at bounding box center [947, 298] width 211 height 470
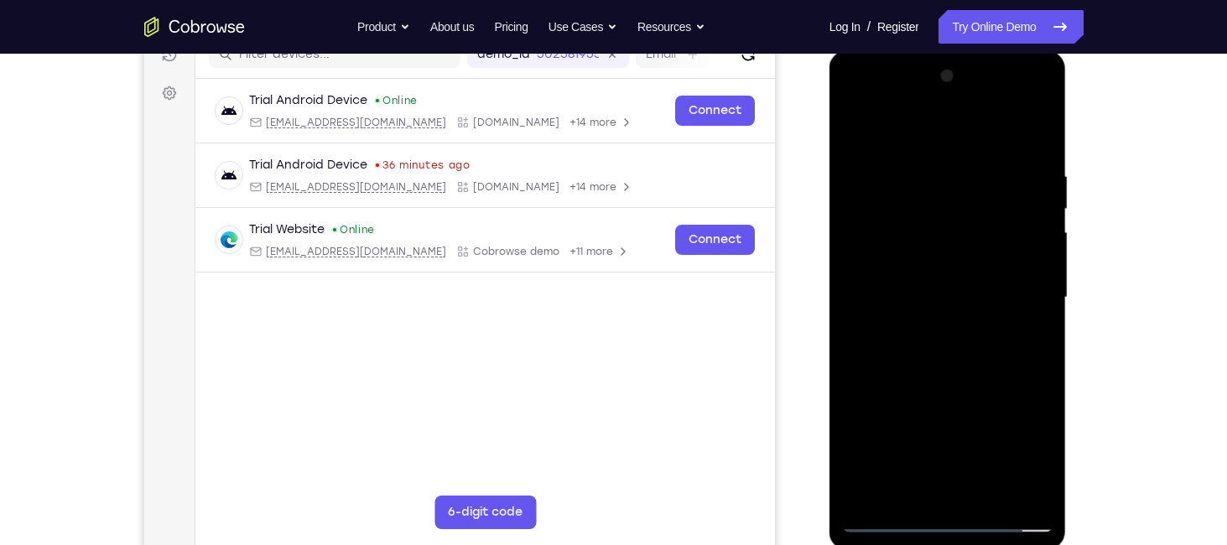
click at [929, 417] on div at bounding box center [947, 298] width 211 height 470
click at [908, 484] on div at bounding box center [947, 298] width 211 height 470
click at [1029, 324] on div at bounding box center [947, 298] width 211 height 470
click at [1024, 480] on div at bounding box center [947, 298] width 211 height 470
click at [848, 122] on div at bounding box center [947, 298] width 211 height 470
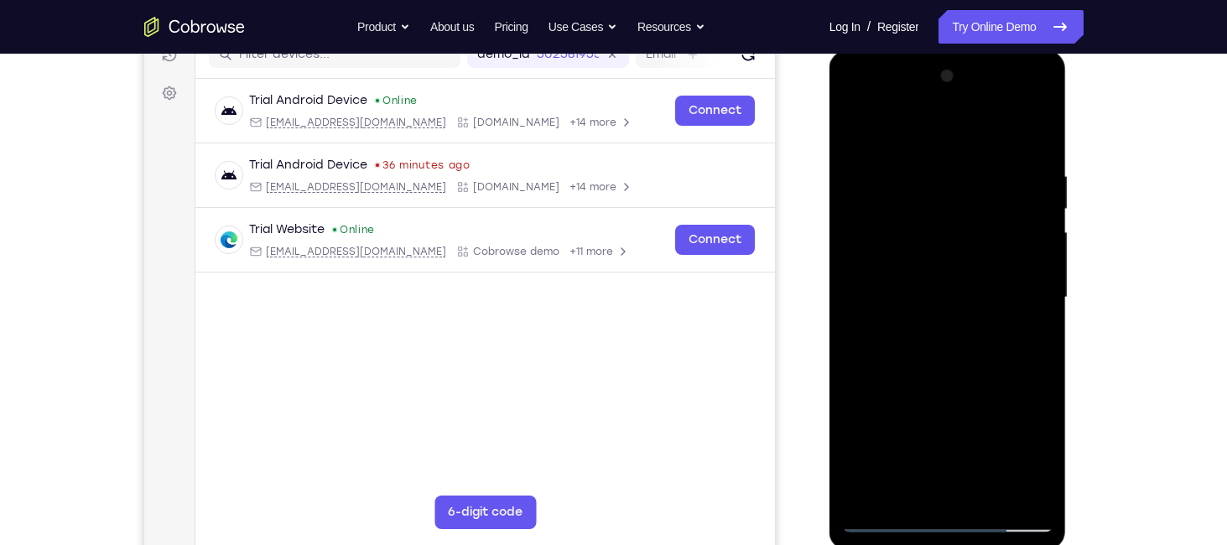
click at [965, 305] on div at bounding box center [947, 298] width 211 height 470
click at [861, 128] on div at bounding box center [947, 298] width 211 height 470
click at [890, 520] on div at bounding box center [947, 298] width 211 height 470
click at [866, 126] on div at bounding box center [947, 298] width 211 height 470
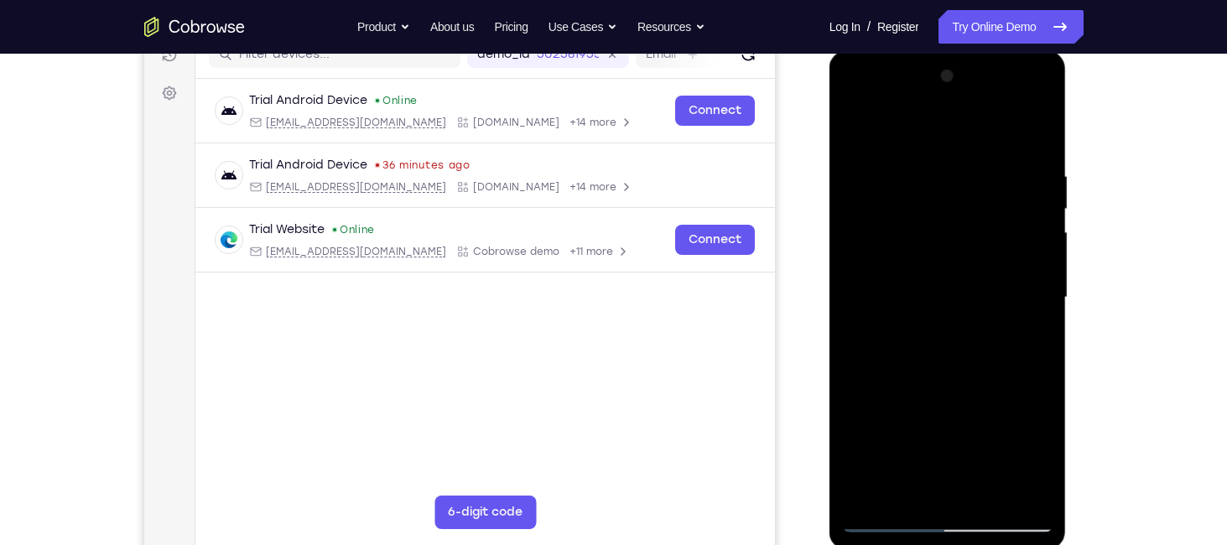
click at [961, 372] on div at bounding box center [947, 298] width 211 height 470
click at [989, 493] on div at bounding box center [947, 298] width 211 height 470
click at [952, 273] on div at bounding box center [947, 298] width 211 height 470
click at [1020, 330] on div at bounding box center [947, 298] width 211 height 470
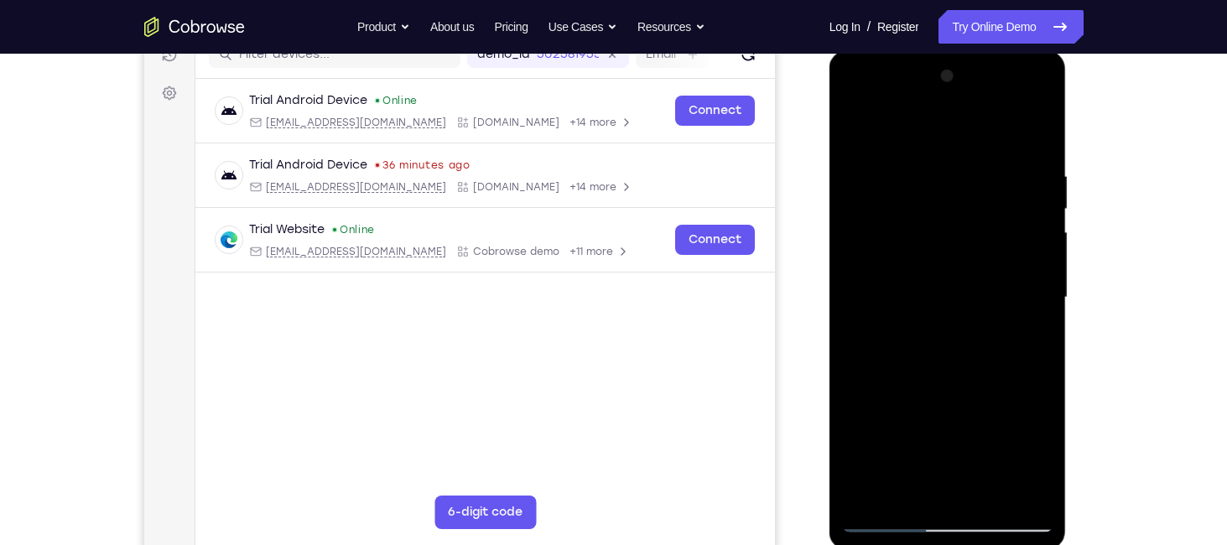
click at [1033, 343] on div at bounding box center [947, 298] width 211 height 470
